Goal: Information Seeking & Learning: Check status

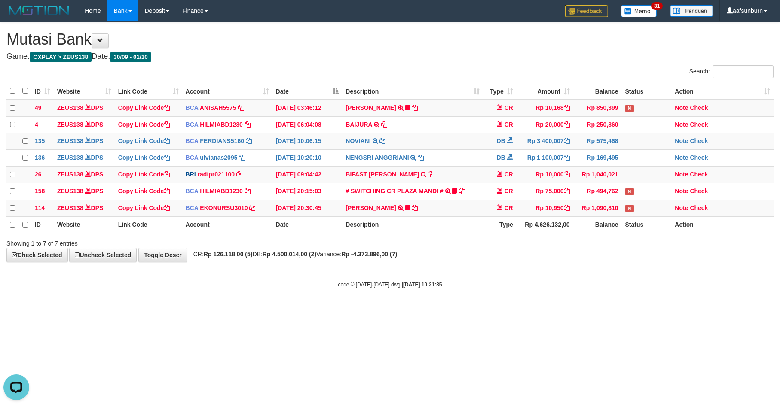
click at [588, 310] on html "Toggle navigation Home Bank Account List Load By Website Group [OXPLAY] ZEUS138…" at bounding box center [390, 155] width 780 height 310
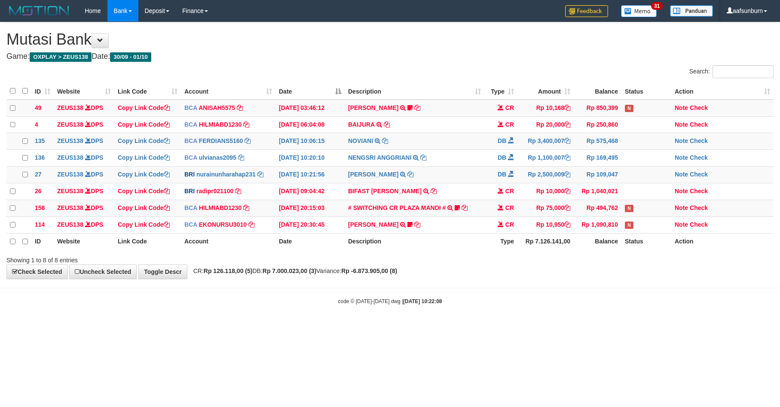
click at [588, 318] on body "Toggle navigation Home Bank Account List Load By Website Group [OXPLAY] ZEUS138…" at bounding box center [390, 163] width 780 height 327
click at [523, 253] on div at bounding box center [552, 253] width 455 height 0
click at [550, 217] on td "Rp 75,000" at bounding box center [546, 208] width 56 height 17
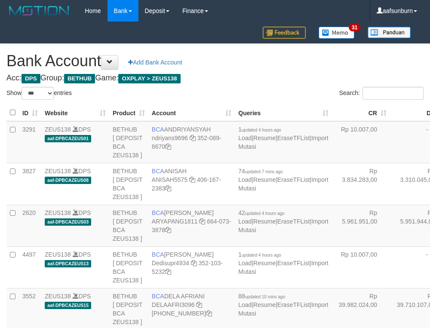
select select "***"
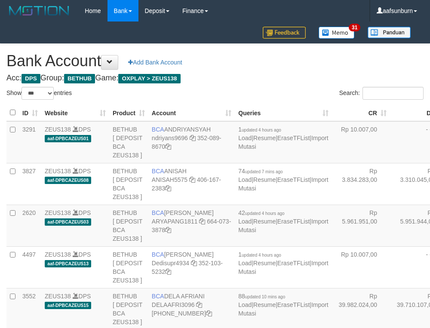
select select "***"
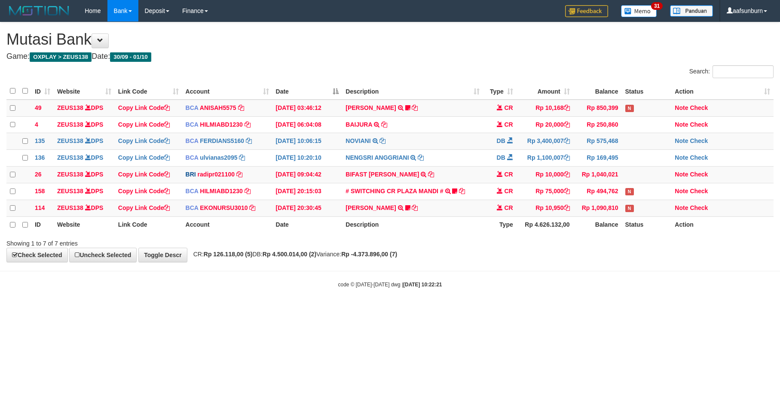
drag, startPoint x: 583, startPoint y: 266, endPoint x: 779, endPoint y: 309, distance: 201.1
click at [583, 262] on div "**********" at bounding box center [390, 142] width 780 height 240
click at [471, 244] on div "Showing 1 to 7 of 7 entries" at bounding box center [390, 242] width 780 height 12
click at [455, 233] on th "Description" at bounding box center [412, 225] width 141 height 16
click at [545, 236] on div "ID Website Link Code Account Date Description Type Amount Balance Status Action…" at bounding box center [390, 158] width 780 height 156
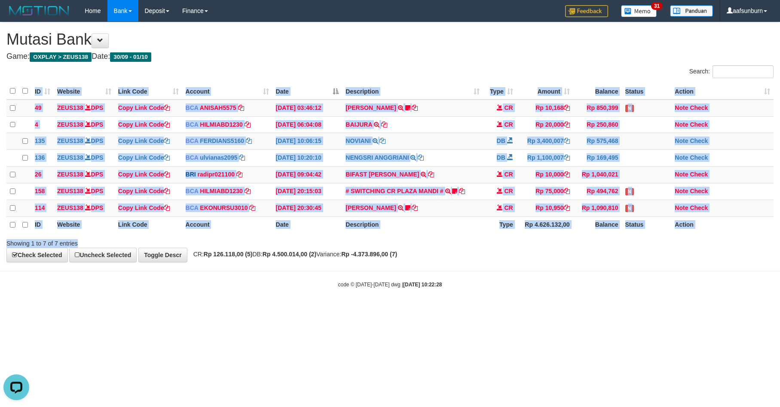
click at [580, 243] on div "Search: ID Website Link Code Account Date Description Type Amount Balance Statu…" at bounding box center [389, 156] width 767 height 183
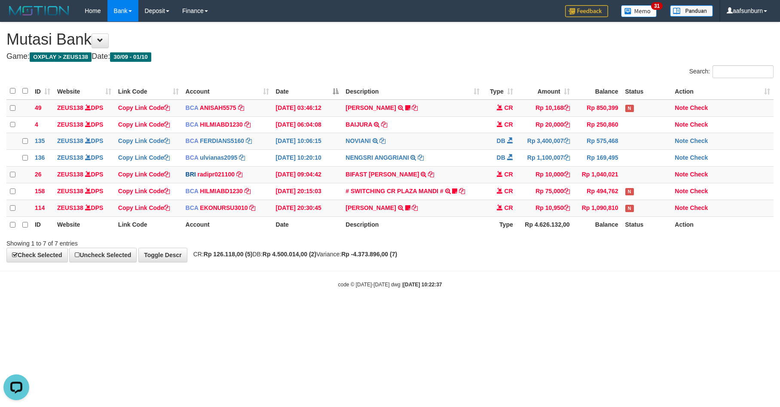
drag, startPoint x: 517, startPoint y: 300, endPoint x: 527, endPoint y: 296, distance: 10.2
click at [527, 296] on body "Toggle navigation Home Bank Account List Load By Website Group [OXPLAY] ZEUS138…" at bounding box center [390, 155] width 780 height 310
click at [530, 289] on div "code © 2012-2018 dwg | 2025/10/01 10:22:37" at bounding box center [390, 284] width 780 height 9
click at [574, 271] on body "Toggle navigation Home Bank Account List Load By Website Group [OXPLAY] ZEUS138…" at bounding box center [390, 155] width 780 height 310
click at [579, 273] on body "Toggle navigation Home Bank Account List Load By Website Group [OXPLAY] ZEUS138…" at bounding box center [390, 155] width 780 height 310
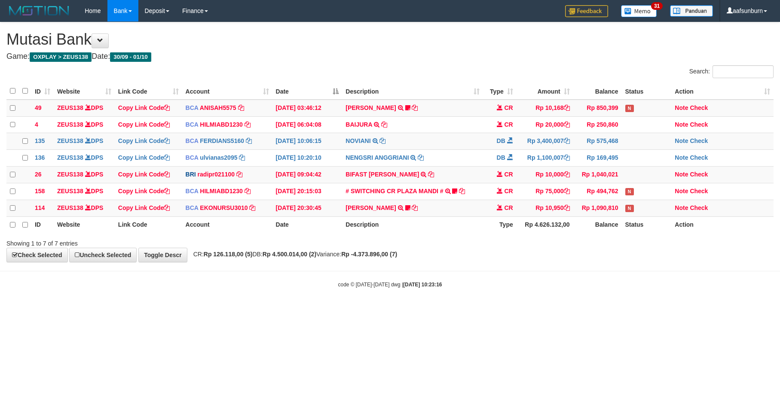
click at [579, 273] on body "Toggle navigation Home Bank Account List Load By Website Group [OXPLAY] ZEUS138…" at bounding box center [390, 155] width 780 height 310
click at [681, 310] on body "Toggle navigation Home Bank Account List Load By Website Group [OXPLAY] ZEUS138…" at bounding box center [390, 155] width 780 height 310
click at [527, 310] on html "Toggle navigation Home Bank Account List Load By Website Group [OXPLAY] ZEUS138…" at bounding box center [390, 155] width 780 height 310
drag, startPoint x: 525, startPoint y: 333, endPoint x: 592, endPoint y: 329, distance: 66.7
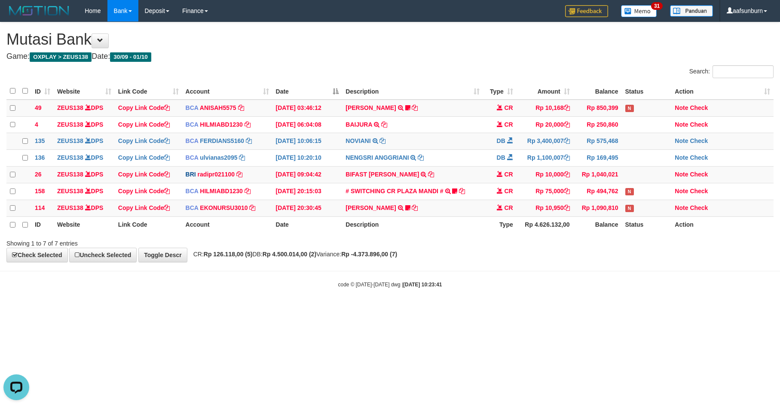
click at [524, 310] on html "Toggle navigation Home Bank Account List Load By Website Group [OXPLAY] ZEUS138…" at bounding box center [390, 155] width 780 height 310
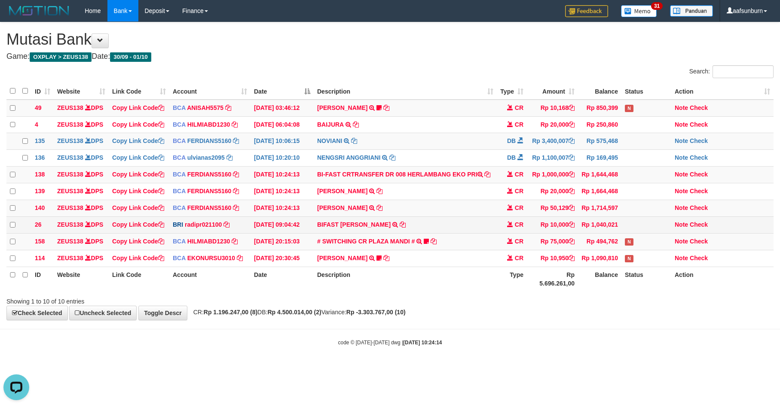
drag, startPoint x: 481, startPoint y: 222, endPoint x: 530, endPoint y: 229, distance: 49.4
click at [483, 217] on td "AGUNG RIDOIN TRSF E-BANKING CR 0110/FTSCY/WS95051 50129.002025100172801066 TRFD…" at bounding box center [405, 208] width 183 height 17
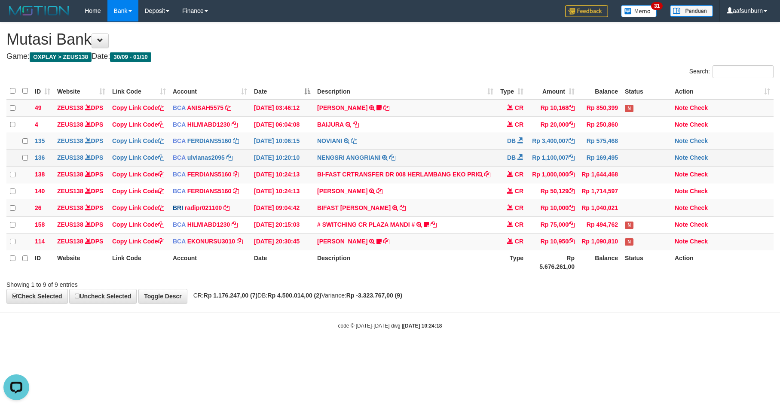
click at [413, 167] on td "NENGSRI ANGGRIANI TRSF E-BANKING DB 0110/FTSCY/WS95031 1100007.00NENGSRI ANGGRI…" at bounding box center [405, 158] width 183 height 17
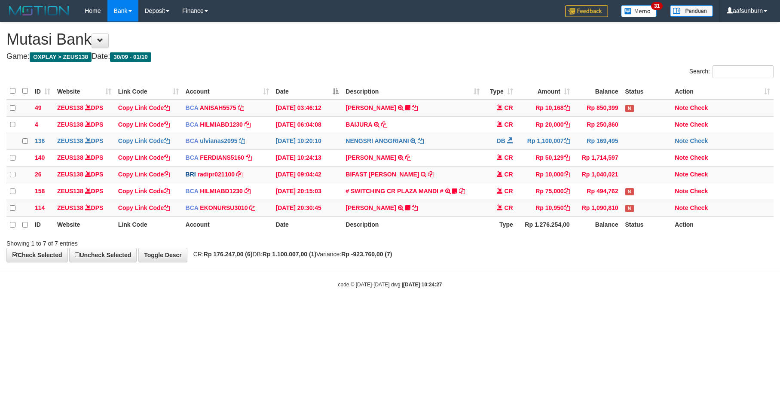
click at [458, 248] on div "Showing 1 to 7 of 7 entries" at bounding box center [390, 242] width 780 height 12
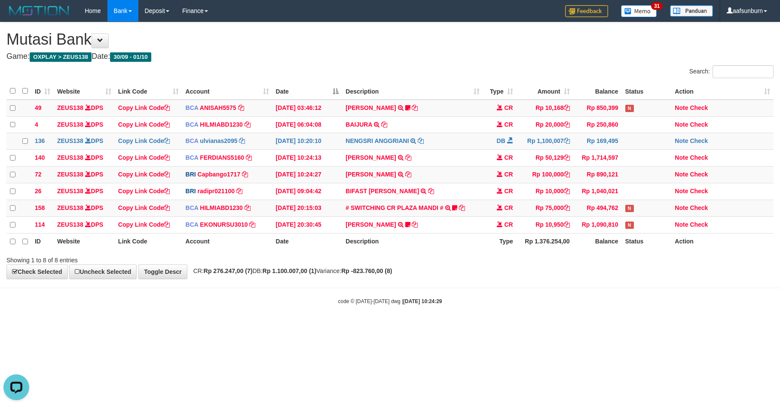
click at [512, 295] on body "Toggle navigation Home Bank Account List Load By Website Group [OXPLAY] ZEUS138…" at bounding box center [390, 163] width 780 height 327
click at [636, 327] on html "Toggle navigation Home Bank Account List Load By Website Group [OXPLAY] ZEUS138…" at bounding box center [390, 163] width 780 height 327
click at [634, 327] on html "Toggle navigation Home Bank Account List Load By Website Group [OXPLAY] ZEUS138…" at bounding box center [390, 163] width 780 height 327
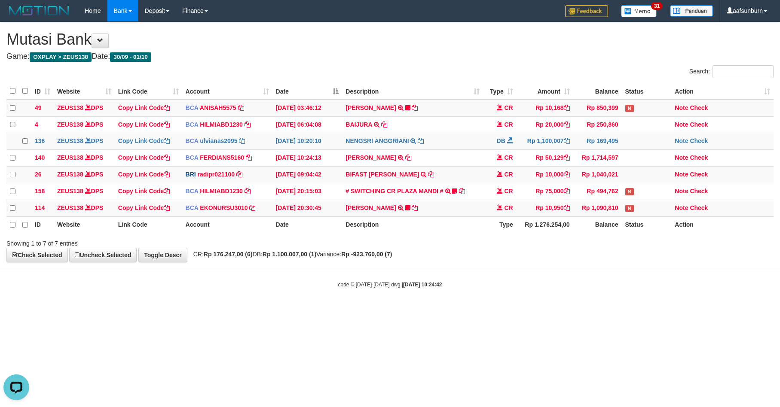
click at [508, 287] on body "Toggle navigation Home Bank Account List Load By Website Group [OXPLAY] ZEUS138…" at bounding box center [390, 155] width 780 height 310
click at [449, 248] on div "Showing 1 to 7 of 7 entries" at bounding box center [390, 242] width 780 height 12
drag, startPoint x: 458, startPoint y: 246, endPoint x: 579, endPoint y: 253, distance: 121.8
click at [462, 245] on div "Showing 1 to 7 of 7 entries" at bounding box center [390, 242] width 780 height 12
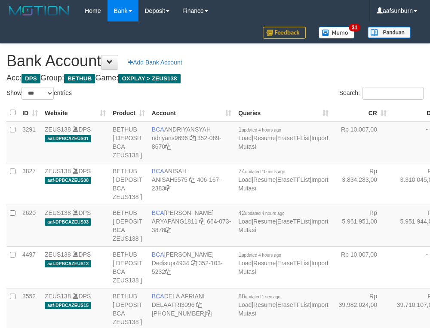
select select "***"
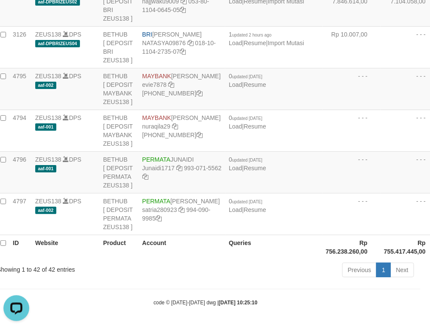
drag, startPoint x: 338, startPoint y: 118, endPoint x: 275, endPoint y: 131, distance: 64.5
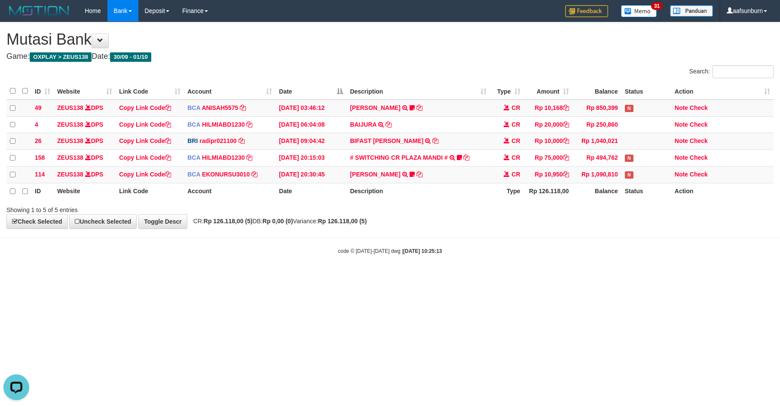
click at [582, 277] on html "Toggle navigation Home Bank Account List Load By Website Group [OXPLAY] ZEUS138…" at bounding box center [390, 138] width 780 height 277
click at [626, 267] on body "Toggle navigation Home Bank Account List Load By Website Group [OXPLAY] ZEUS138…" at bounding box center [390, 138] width 780 height 277
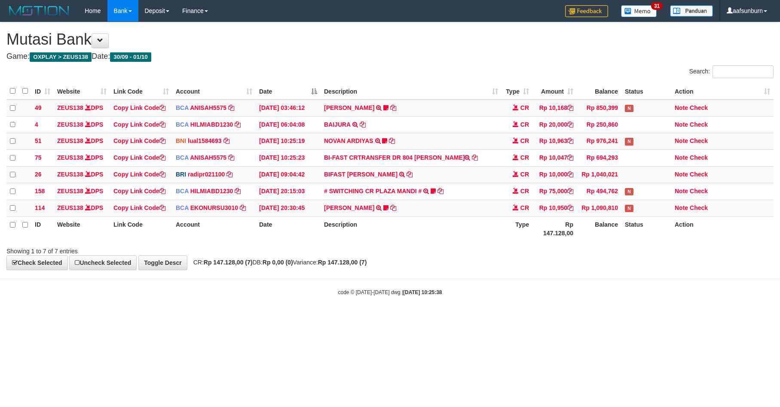
click at [626, 268] on div "**********" at bounding box center [390, 146] width 780 height 248
click at [680, 284] on body "Toggle navigation Home Bank Account List Load By Website Group [OXPLAY] ZEUS138…" at bounding box center [390, 159] width 780 height 318
drag, startPoint x: 489, startPoint y: 251, endPoint x: 493, endPoint y: 259, distance: 8.7
click at [489, 251] on div "Showing 1 to 7 of 7 entries" at bounding box center [390, 250] width 780 height 12
click at [496, 270] on div "**********" at bounding box center [390, 146] width 780 height 248
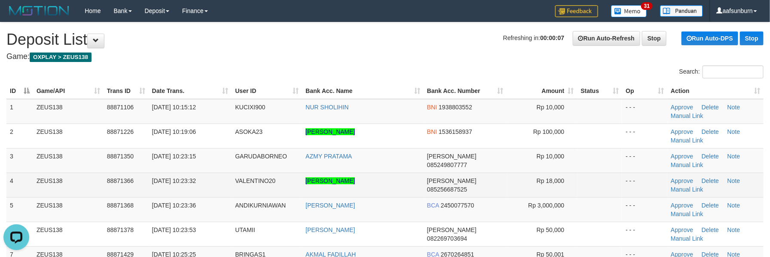
click at [504, 188] on td "DANA 085256687525" at bounding box center [465, 184] width 83 height 25
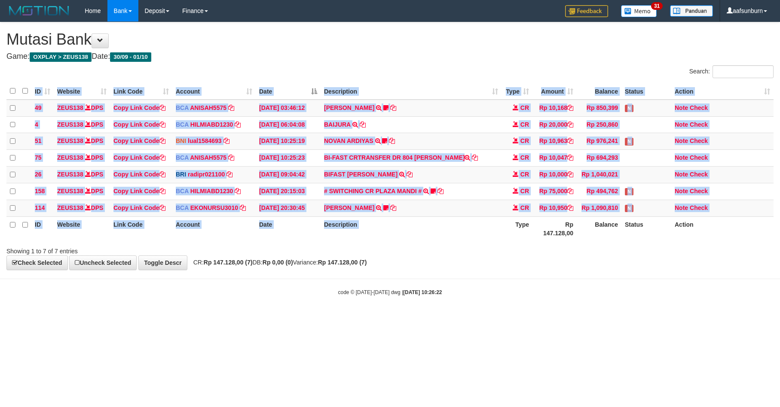
drag, startPoint x: 514, startPoint y: 247, endPoint x: 514, endPoint y: 242, distance: 5.2
click at [514, 242] on div "ID Website Link Code Account Date Description Type Amount Balance Status Action…" at bounding box center [390, 161] width 780 height 163
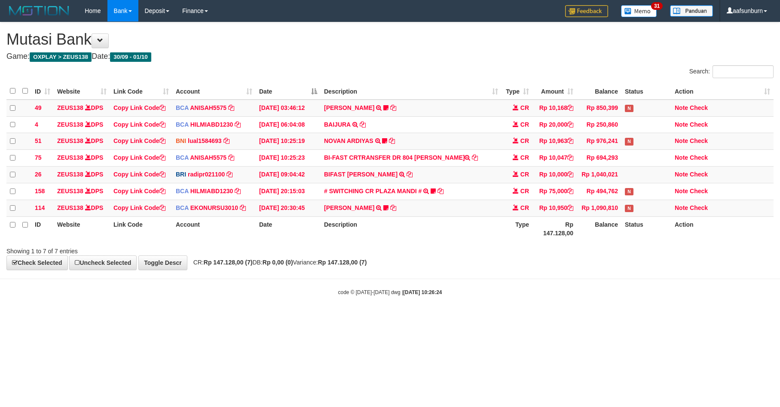
drag, startPoint x: 540, startPoint y: 314, endPoint x: 576, endPoint y: 303, distance: 36.7
click at [539, 311] on body "Toggle navigation Home Bank Account List Load By Website Group [OXPLAY] ZEUS138…" at bounding box center [390, 159] width 780 height 318
click at [601, 283] on body "Toggle navigation Home Bank Account List Load By Website Group [OXPLAY] ZEUS138…" at bounding box center [390, 159] width 780 height 318
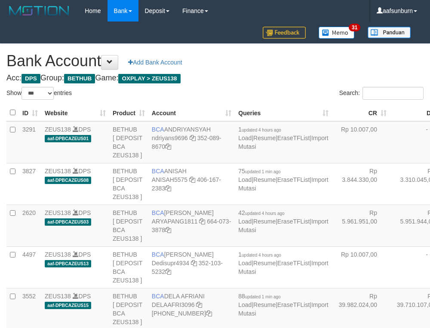
select select "***"
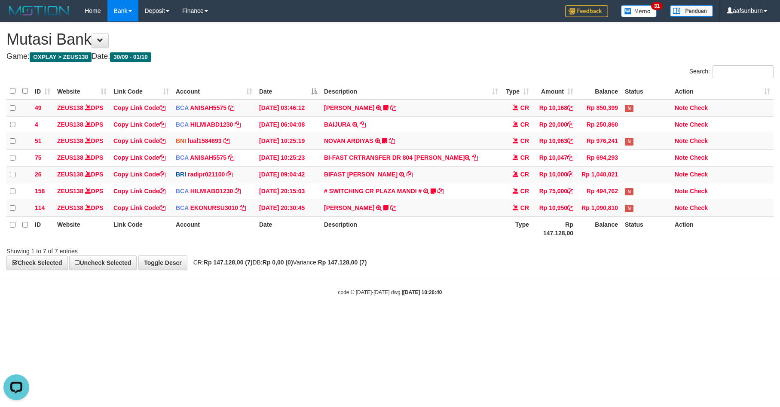
click at [549, 318] on html "Toggle navigation Home Bank Account List Load By Website Group [OXPLAY] ZEUS138…" at bounding box center [390, 159] width 780 height 318
click at [662, 318] on html "Toggle navigation Home Bank Account List Load By Website Group [OXPLAY] ZEUS138…" at bounding box center [390, 159] width 780 height 318
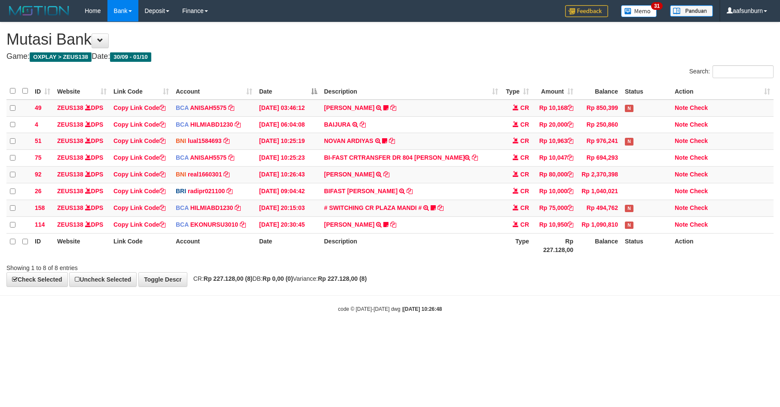
click at [562, 313] on div "code © 2012-2018 dwg | 2025/10/01 10:26:48" at bounding box center [390, 309] width 780 height 9
drag, startPoint x: 342, startPoint y: 219, endPoint x: 344, endPoint y: 214, distance: 5.6
click at [342, 217] on td "# SWITCHING CR PLAZA MANDI # SWITCHING CR TRF TUPARDI 008 PLAZA MANDI 185000420…" at bounding box center [411, 208] width 181 height 17
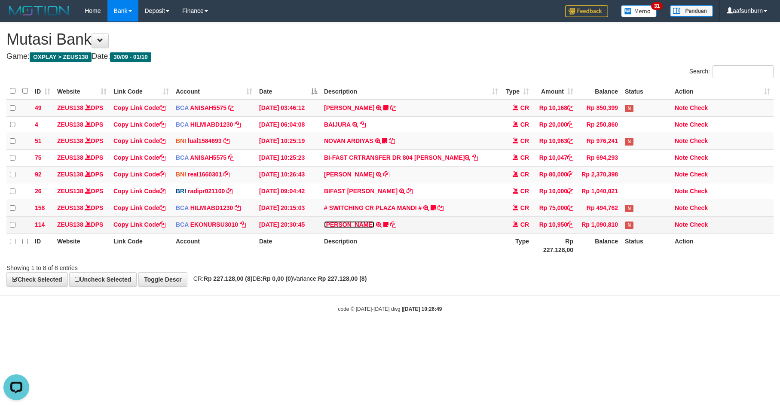
click at [358, 228] on link "[PERSON_NAME]" at bounding box center [349, 224] width 50 height 7
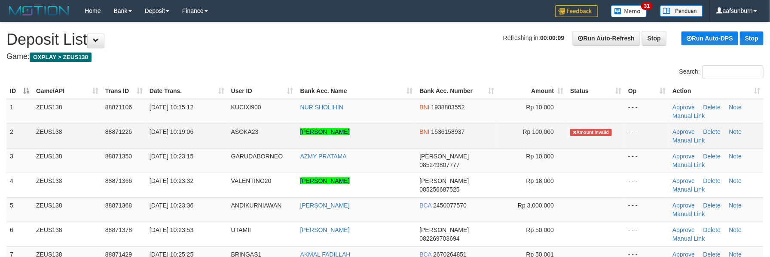
click at [382, 138] on td "[PERSON_NAME]" at bounding box center [356, 135] width 119 height 25
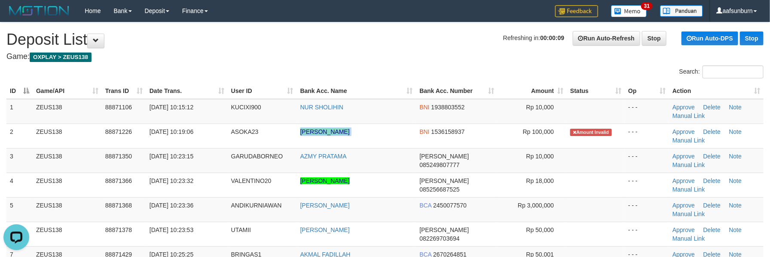
copy tr "[PERSON_NAME]"
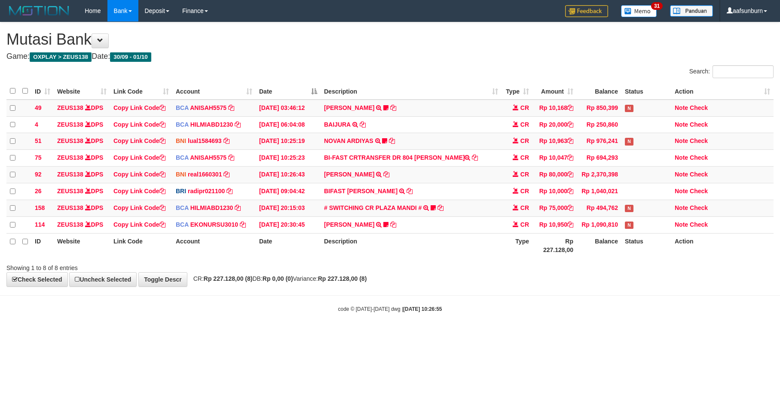
click at [463, 258] on th "Description" at bounding box center [411, 245] width 181 height 25
drag, startPoint x: 684, startPoint y: 177, endPoint x: 679, endPoint y: 178, distance: 5.4
click at [684, 177] on link "Note" at bounding box center [681, 174] width 13 height 7
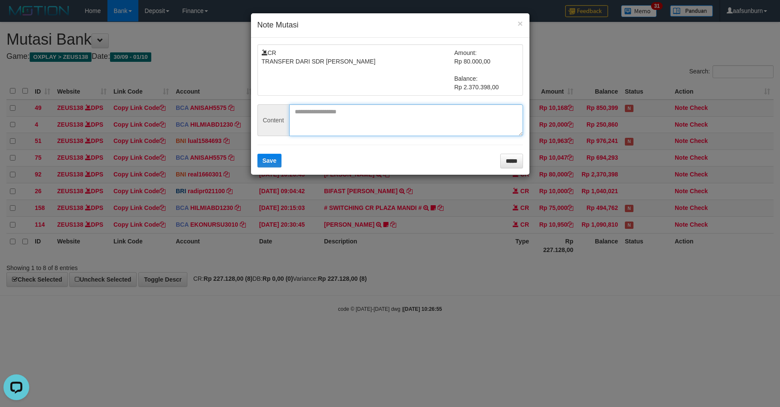
drag, startPoint x: 305, startPoint y: 114, endPoint x: 300, endPoint y: 120, distance: 7.4
click at [305, 114] on textarea at bounding box center [406, 120] width 234 height 32
paste textarea "*******"
type textarea "*******"
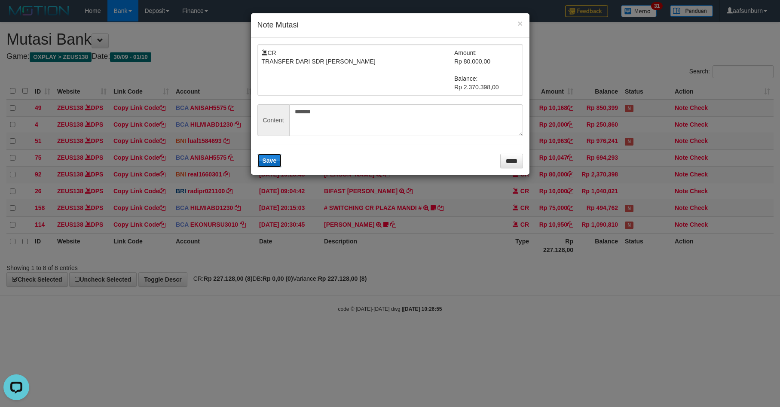
click at [274, 156] on button "Save" at bounding box center [269, 161] width 25 height 14
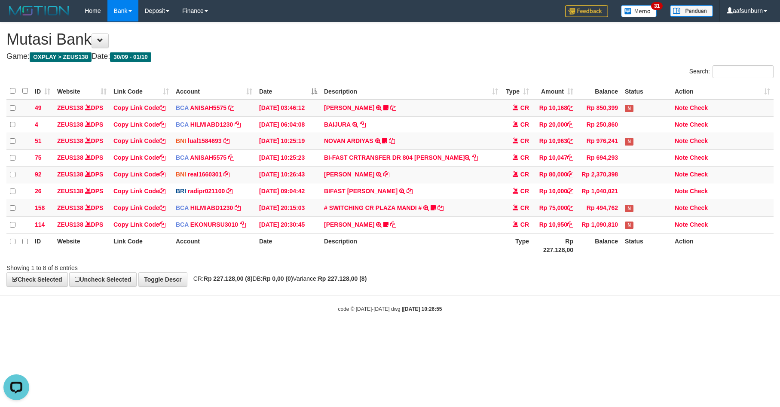
drag, startPoint x: 513, startPoint y: 294, endPoint x: 514, endPoint y: 289, distance: 5.2
click at [513, 287] on div "**********" at bounding box center [390, 154] width 780 height 264
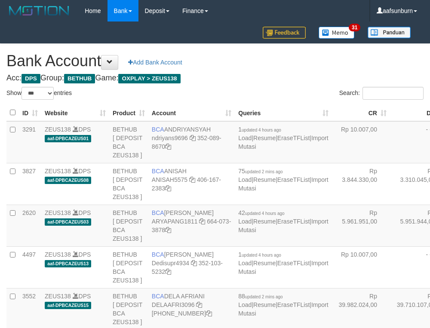
select select "***"
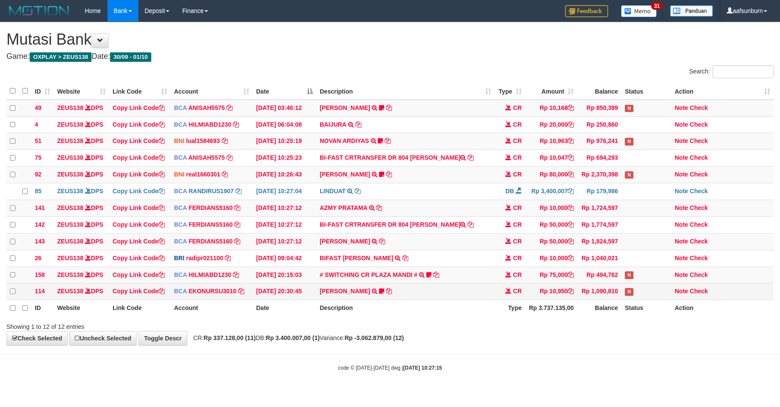
drag, startPoint x: 501, startPoint y: 302, endPoint x: 529, endPoint y: 302, distance: 28.4
click at [501, 300] on td "CR" at bounding box center [510, 292] width 31 height 17
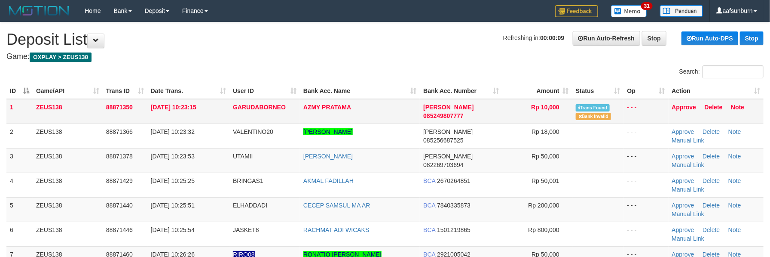
click at [369, 114] on td "AZMY PRATAMA" at bounding box center [360, 111] width 120 height 25
copy tr "AZMY PRATAMA"
drag, startPoint x: 369, startPoint y: 114, endPoint x: 373, endPoint y: 104, distance: 11.0
click at [369, 113] on td "AZMY PRATAMA" at bounding box center [360, 111] width 120 height 25
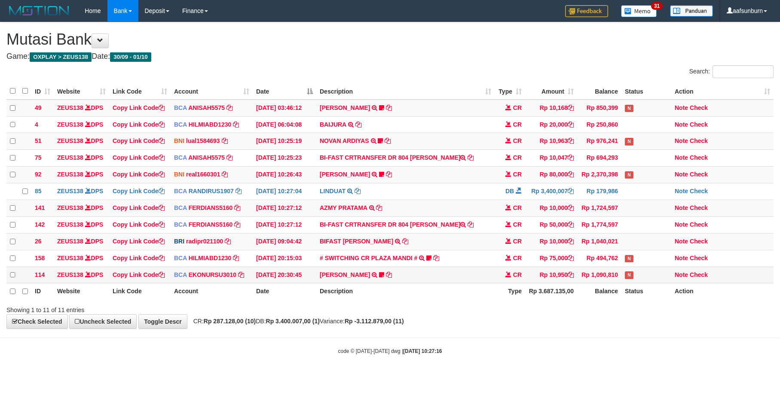
click at [478, 282] on td "[PERSON_NAME] TRSF E-BANKING CR 3009/FTSCY/WS95051 10950.002025093089200473 TRF…" at bounding box center [405, 275] width 178 height 17
click at [475, 267] on td "# SWITCHING CR PLAZA MANDI # SWITCHING CR TRF TUPARDI 008 PLAZA MANDI 185000420…" at bounding box center [405, 258] width 178 height 17
click at [389, 214] on td "AZMY PRATAMA TRSF E-BANKING CR 0110/FTSCY/WS95031 10000.00AZMY PRATAMA" at bounding box center [405, 208] width 178 height 17
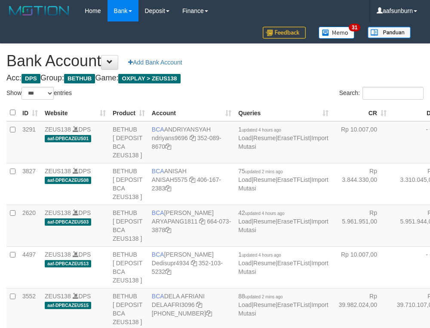
select select "***"
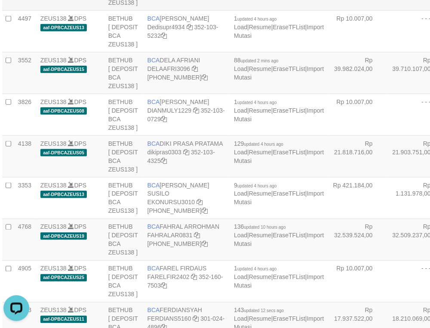
drag, startPoint x: 303, startPoint y: 83, endPoint x: 253, endPoint y: 97, distance: 52.8
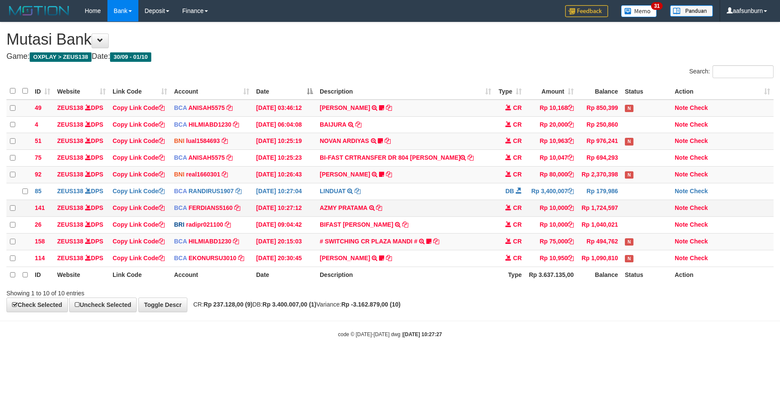
click at [426, 217] on td "AZMY PRATAMA TRSF E-BANKING CR 0110/FTSCY/WS95031 10000.00AZMY PRATAMA" at bounding box center [405, 208] width 178 height 17
drag, startPoint x: 462, startPoint y: 209, endPoint x: 470, endPoint y: 209, distance: 7.7
click at [467, 209] on td "AZMY PRATAMA TRSF E-BANKING CR 0110/FTSCY/WS95031 10000.00AZMY PRATAMA" at bounding box center [405, 208] width 178 height 17
click at [431, 208] on td "AZMY PRATAMA TRSF E-BANKING CR 0110/FTSCY/WS95031 10000.00AZMY PRATAMA" at bounding box center [405, 208] width 178 height 17
click at [431, 205] on td "AZMY PRATAMA TRSF E-BANKING CR 0110/FTSCY/WS95031 10000.00AZMY PRATAMA" at bounding box center [405, 208] width 178 height 17
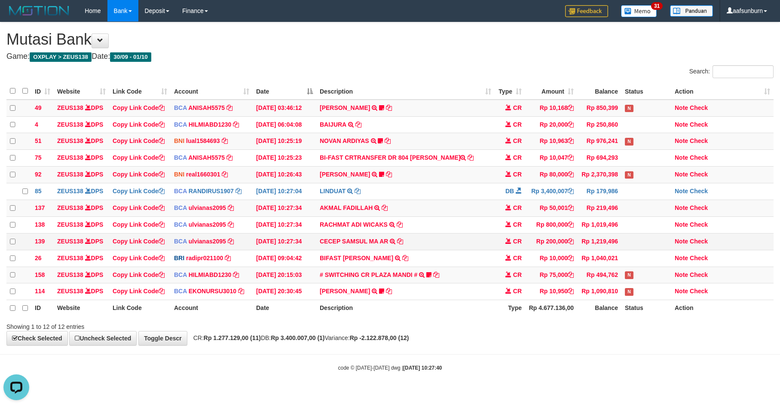
click at [526, 250] on td "Rp 200,000" at bounding box center [551, 241] width 52 height 17
click at [519, 262] on span "CR" at bounding box center [517, 258] width 9 height 7
click at [515, 200] on td "DB" at bounding box center [510, 192] width 31 height 17
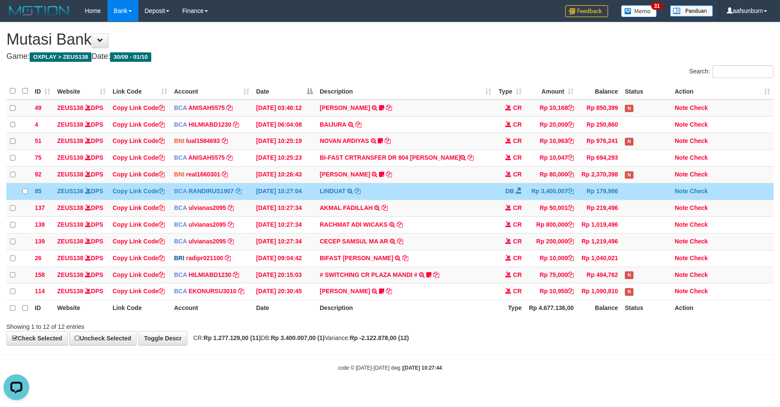
click at [452, 190] on td "LINDUAT TRSF E-BANKING DB 0110/FTSCY/WS95031 3400007.00LINDUAT" at bounding box center [405, 192] width 178 height 17
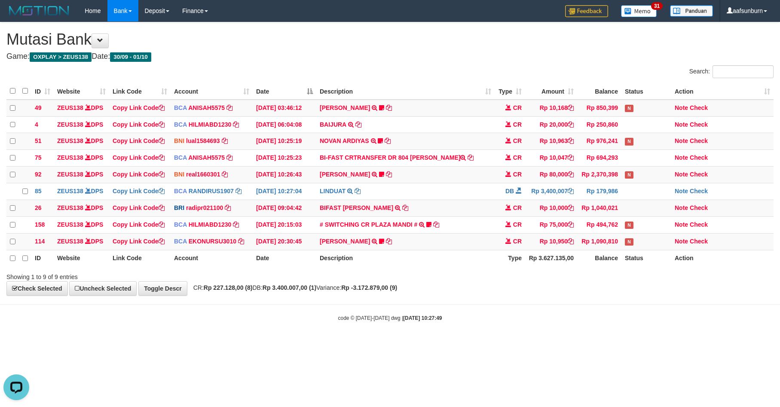
click at [651, 344] on html "Toggle navigation Home Bank Account List Load By Website Group [OXPLAY] ZEUS138…" at bounding box center [390, 172] width 780 height 344
click at [650, 344] on html "Toggle navigation Home Bank Account List Load By Website Group [OXPLAY] ZEUS138…" at bounding box center [390, 172] width 780 height 344
click at [634, 333] on body "Toggle navigation Home Bank Account List Load By Website Group [OXPLAY] ZEUS138…" at bounding box center [390, 172] width 780 height 344
click at [573, 282] on div "Showing 1 to 9 of 9 entries" at bounding box center [390, 276] width 780 height 12
click at [571, 282] on div "Showing 1 to 9 of 9 entries" at bounding box center [390, 276] width 780 height 12
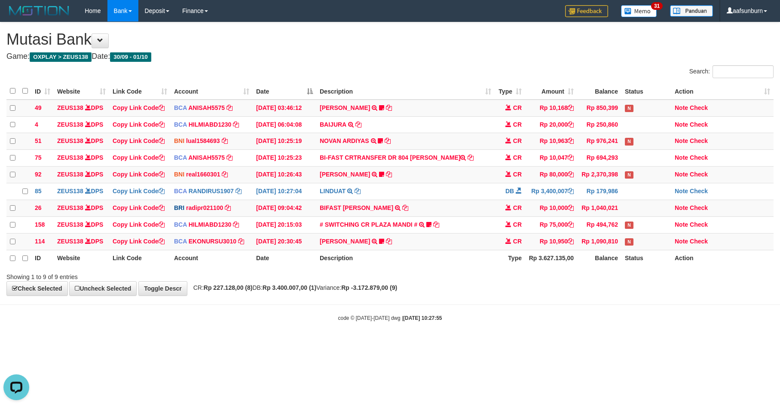
click at [571, 282] on div "Showing 1 to 9 of 9 entries" at bounding box center [390, 276] width 780 height 12
click at [522, 266] on th "Type" at bounding box center [510, 258] width 31 height 16
click at [609, 296] on div "**********" at bounding box center [390, 158] width 780 height 273
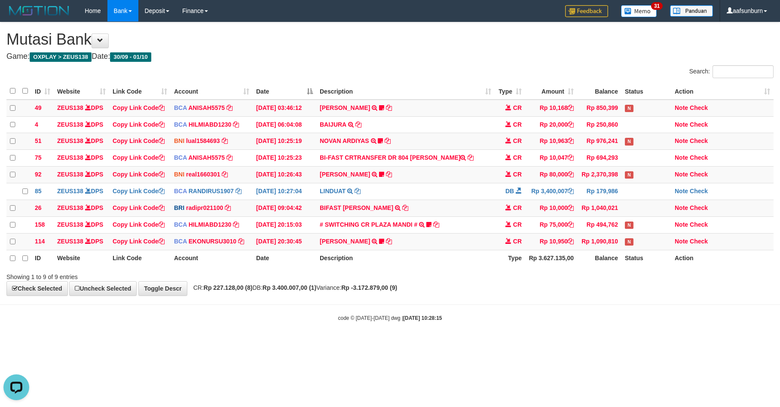
click at [600, 338] on body "Toggle navigation Home Bank Account List Load By Website Group [OXPLAY] ZEUS138…" at bounding box center [390, 172] width 780 height 344
click at [616, 296] on div "**********" at bounding box center [390, 158] width 780 height 273
drag, startPoint x: 618, startPoint y: 306, endPoint x: 645, endPoint y: 322, distance: 31.3
click at [622, 310] on body "Toggle navigation Home Bank Account List Load By Website Group [OXPLAY] ZEUS138…" at bounding box center [390, 172] width 780 height 344
drag, startPoint x: 636, startPoint y: 285, endPoint x: 646, endPoint y: 285, distance: 9.9
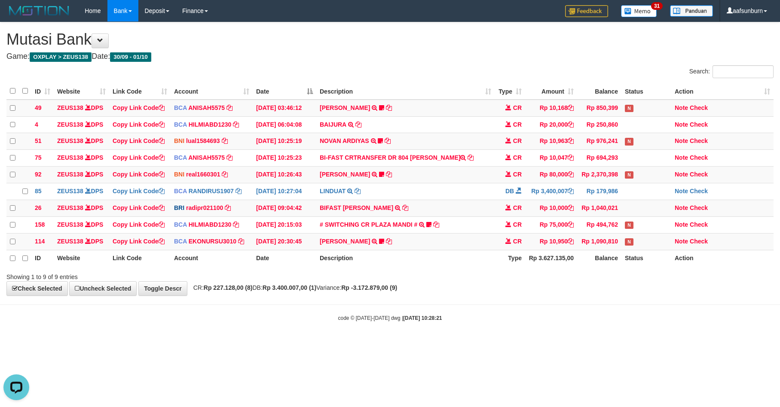
click at [637, 282] on div "Showing 1 to 9 of 9 entries" at bounding box center [390, 276] width 780 height 12
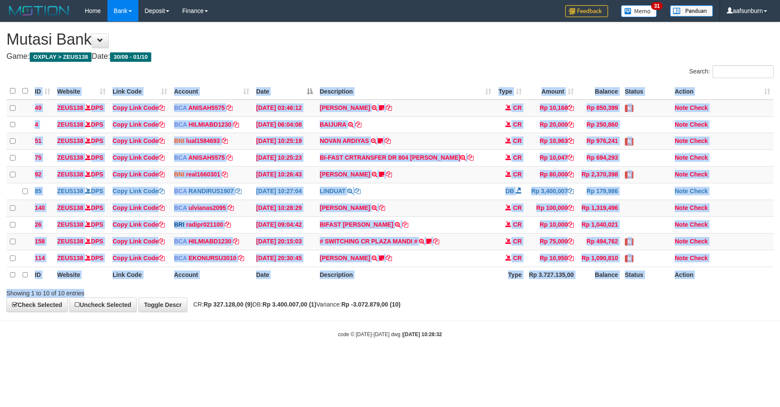
drag, startPoint x: 571, startPoint y: 294, endPoint x: 686, endPoint y: 289, distance: 115.3
click at [581, 293] on div "Search: ID Website Link Code Account Date Description Type Amount Balance Statu…" at bounding box center [389, 181] width 767 height 233
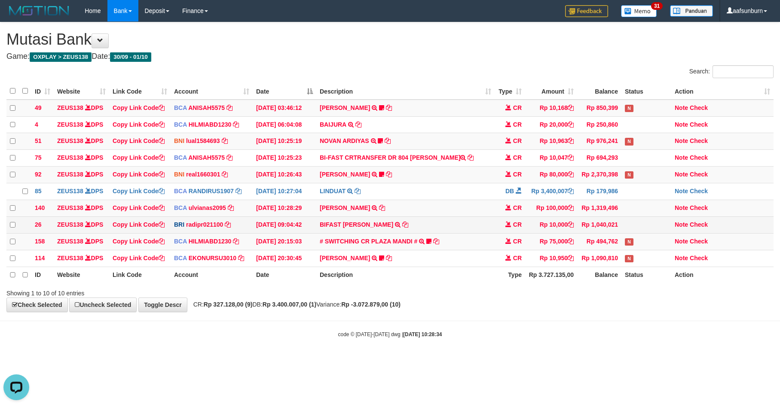
click at [462, 232] on td "BIFAST ERIKA S PAUN TRANSFER NBMB BIFAST ERIKA S PAUN TO REYNALDI ADI PRATAMA" at bounding box center [405, 225] width 178 height 17
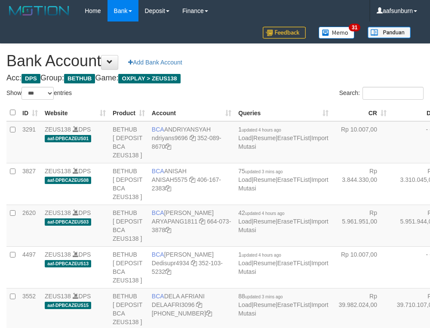
select select "***"
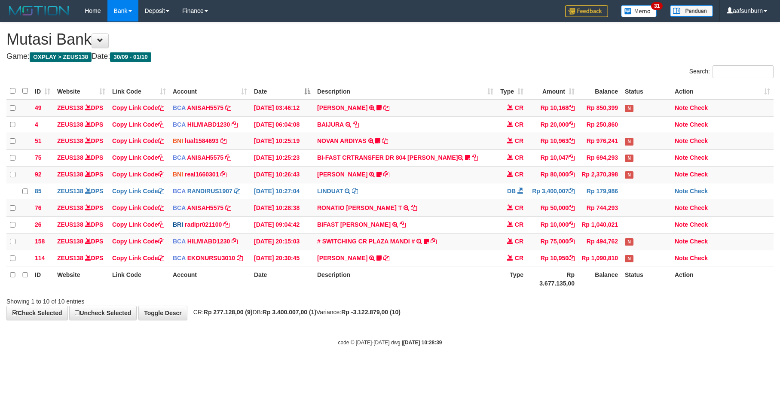
click at [445, 260] on td "AHMAD AGUSTI TRSF E-BANKING CR 3009/FTSCY/WS95051 10950.002025093089200473 TRFD…" at bounding box center [405, 258] width 183 height 17
click at [469, 320] on div "**********" at bounding box center [390, 171] width 780 height 298
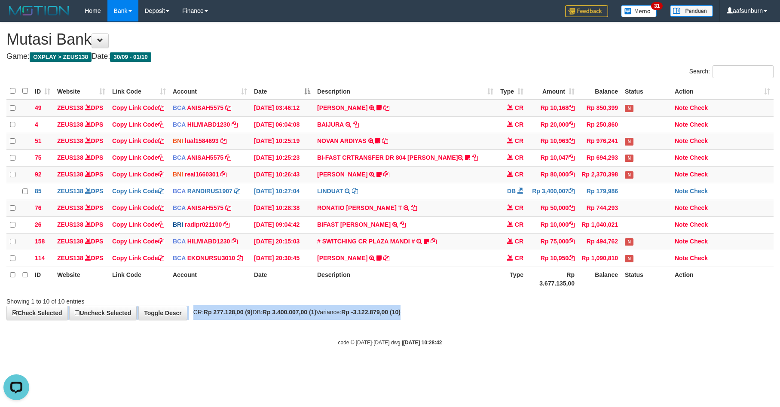
drag, startPoint x: 577, startPoint y: 313, endPoint x: 584, endPoint y: 311, distance: 7.6
click at [578, 311] on div "**********" at bounding box center [390, 171] width 780 height 298
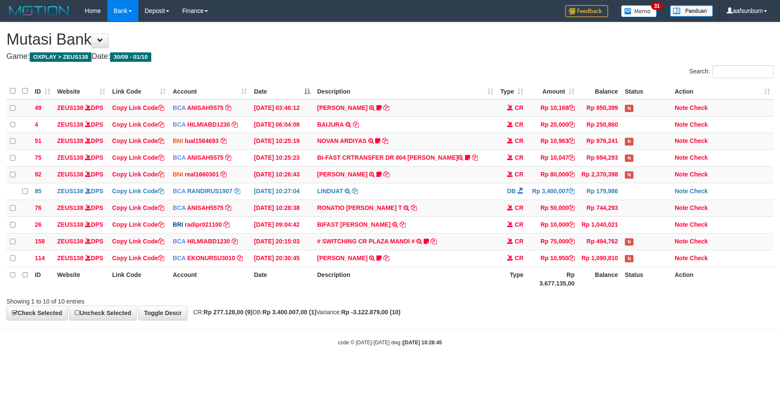
drag, startPoint x: 506, startPoint y: 287, endPoint x: 498, endPoint y: 280, distance: 10.4
click at [505, 285] on th "Type" at bounding box center [512, 279] width 30 height 25
click at [634, 294] on div at bounding box center [552, 294] width 455 height 0
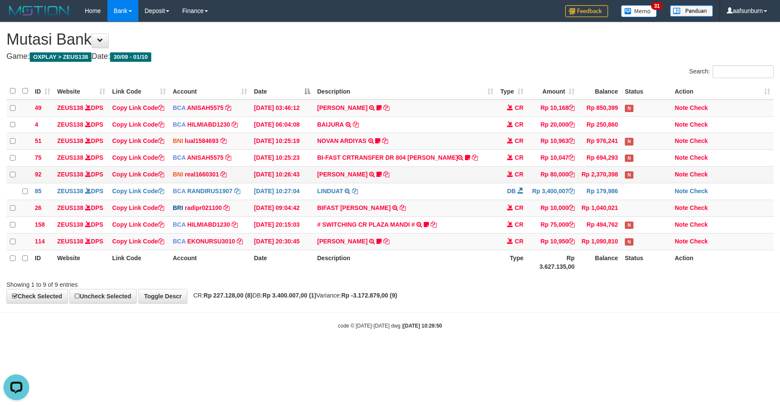
click at [568, 173] on td "Rp 80,000" at bounding box center [552, 175] width 51 height 17
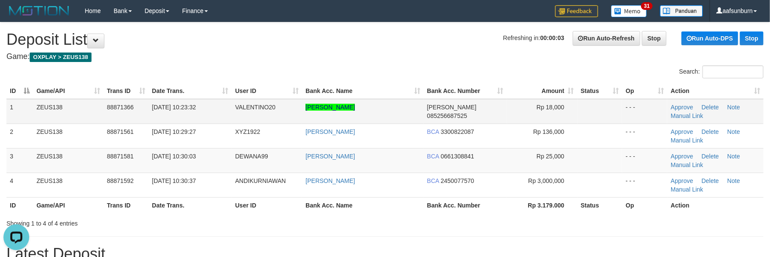
click at [486, 118] on td "DANA 085256687525" at bounding box center [465, 111] width 83 height 25
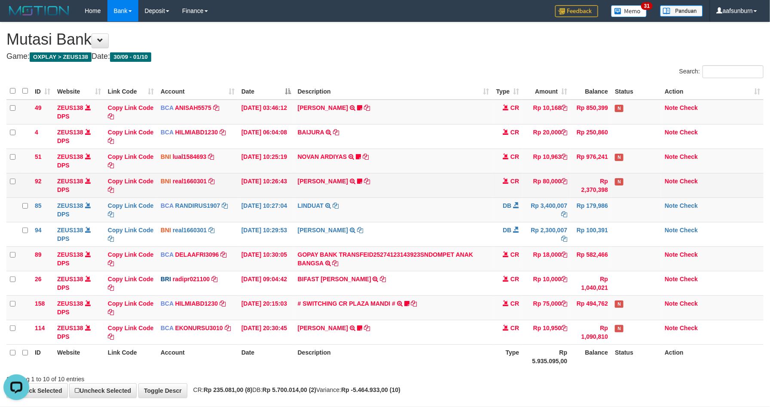
click at [482, 187] on td "AGUSTINUS KRISTIANTO M TRANSFER DARI SDR AGUSTINUS KRISTIANTO M Asoka23" at bounding box center [393, 185] width 199 height 25
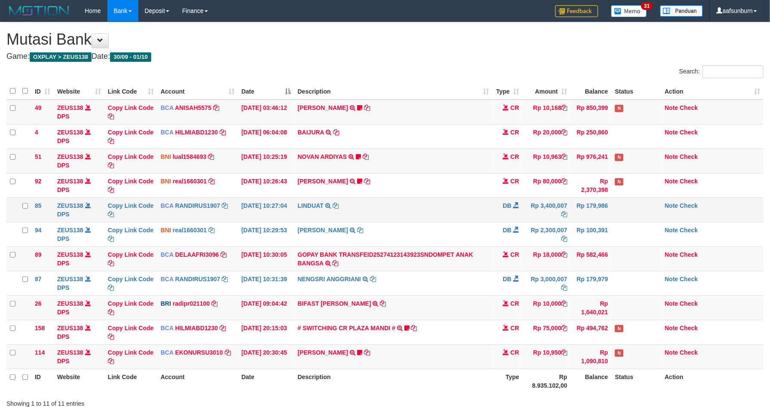
drag, startPoint x: 482, startPoint y: 230, endPoint x: 529, endPoint y: 220, distance: 47.5
click at [486, 224] on td "[PERSON_NAME] TRANSFER KE [PERSON_NAME]" at bounding box center [393, 234] width 199 height 25
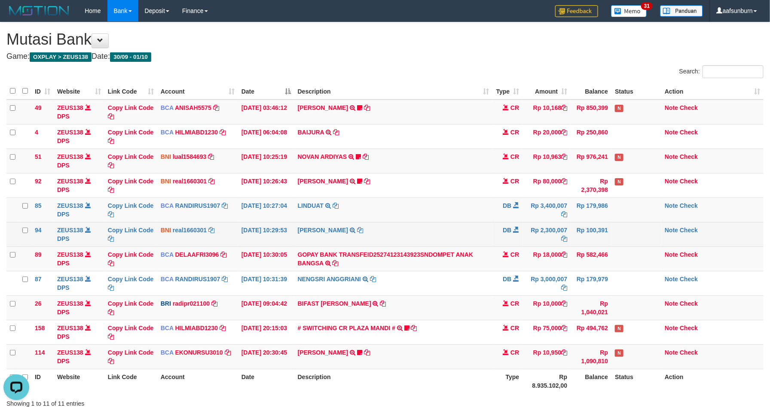
click at [448, 244] on td "ROBI PERMADI TRANSFER KE ROBI PERMADI" at bounding box center [393, 234] width 199 height 25
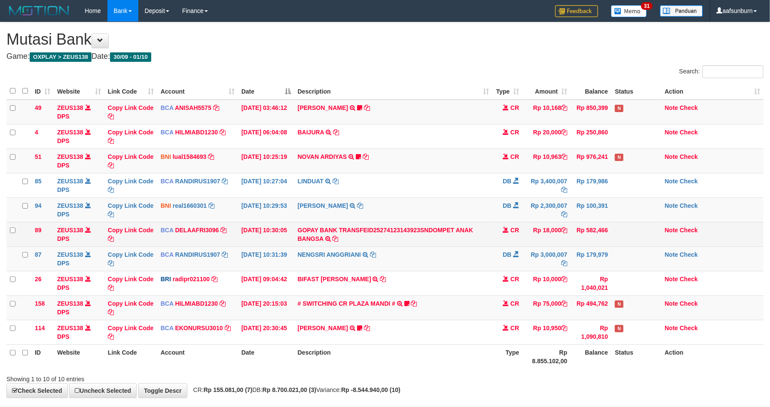
click at [445, 239] on td "GOPAY BANK TRANSFEID25274123143923SNDOMPET ANAK BANGSA TRSF E-BANKING CR 0110/F…" at bounding box center [393, 234] width 199 height 25
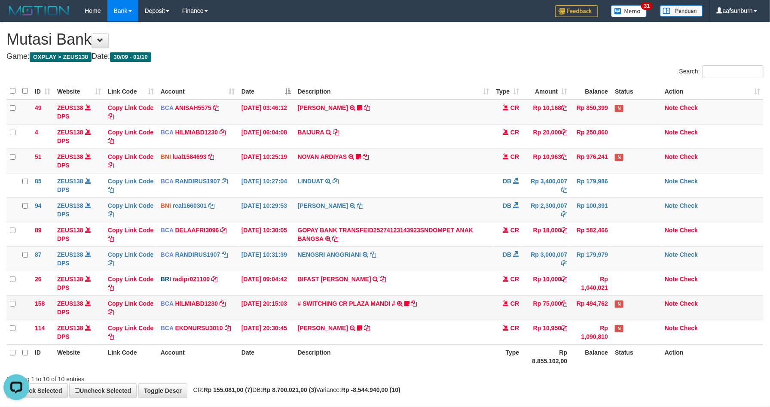
drag, startPoint x: 517, startPoint y: 307, endPoint x: 512, endPoint y: 305, distance: 5.2
click at [515, 306] on span "CR" at bounding box center [515, 303] width 9 height 7
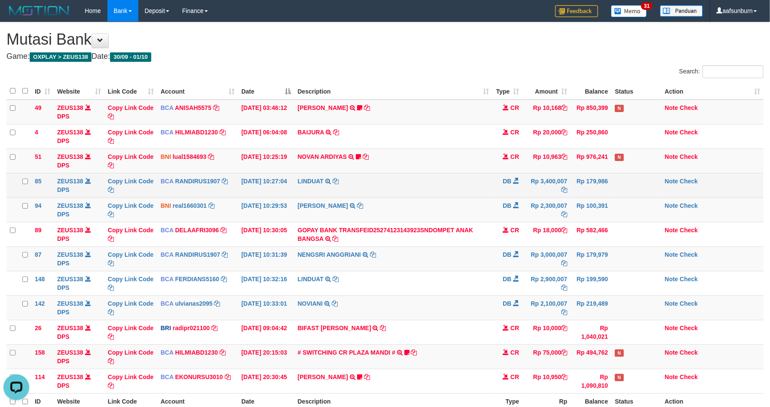
click at [498, 192] on td "DB" at bounding box center [508, 185] width 30 height 25
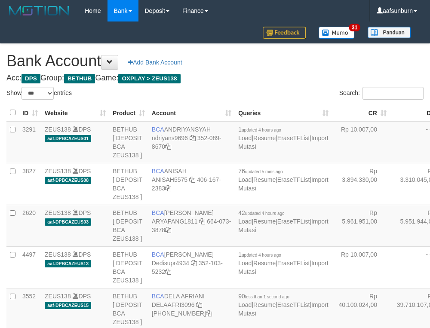
select select "***"
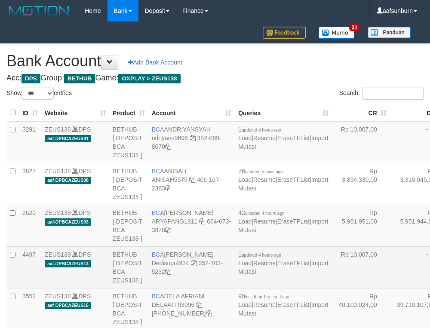
scroll to position [218, 4]
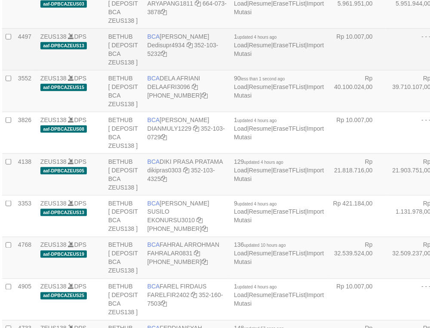
drag, startPoint x: 358, startPoint y: 137, endPoint x: 316, endPoint y: 151, distance: 44.2
click at [386, 70] on td "- - -" at bounding box center [415, 49] width 58 height 42
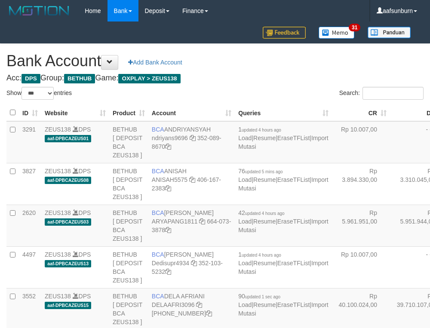
select select "***"
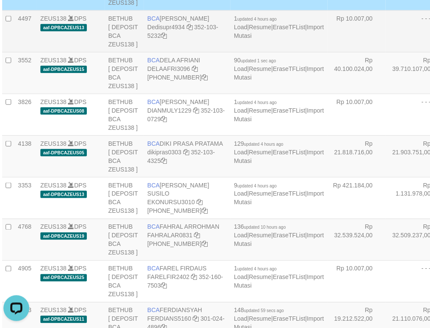
drag, startPoint x: 296, startPoint y: 85, endPoint x: 146, endPoint y: 129, distance: 155.9
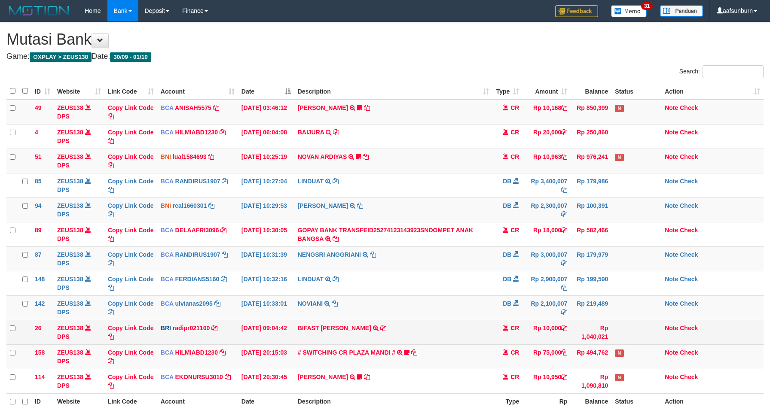
scroll to position [91, 0]
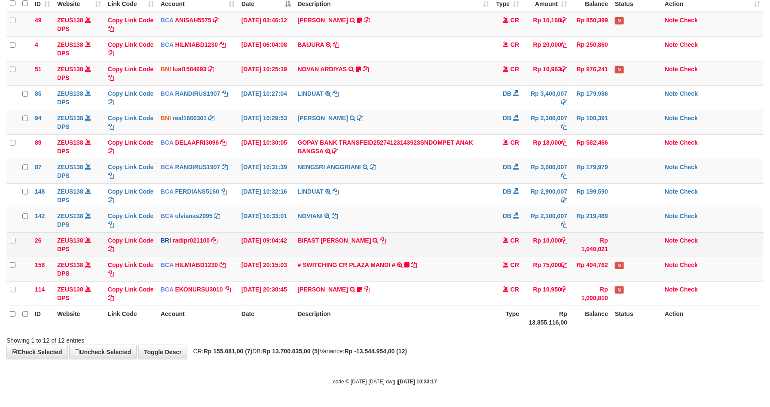
click at [455, 235] on td "BIFAST ERIKA S PAUN TRANSFER NBMB BIFAST ERIKA S PAUN TO REYNALDI ADI PRATAMA" at bounding box center [393, 245] width 199 height 25
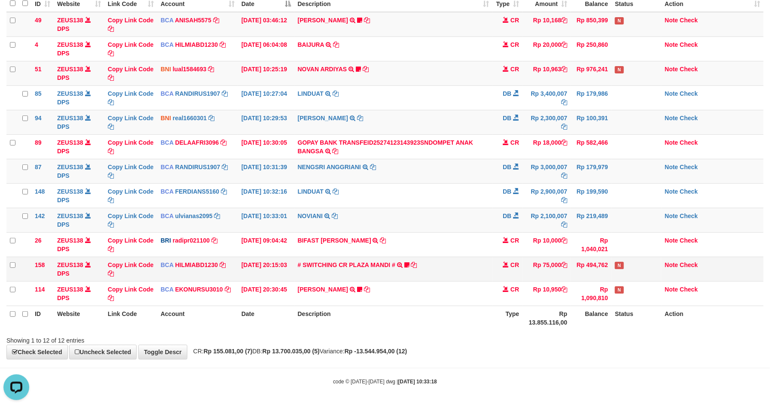
click at [452, 260] on td "# SWITCHING CR PLAZA MANDI # SWITCHING CR TRF TUPARDI 008 PLAZA MANDI 185000420…" at bounding box center [393, 269] width 199 height 25
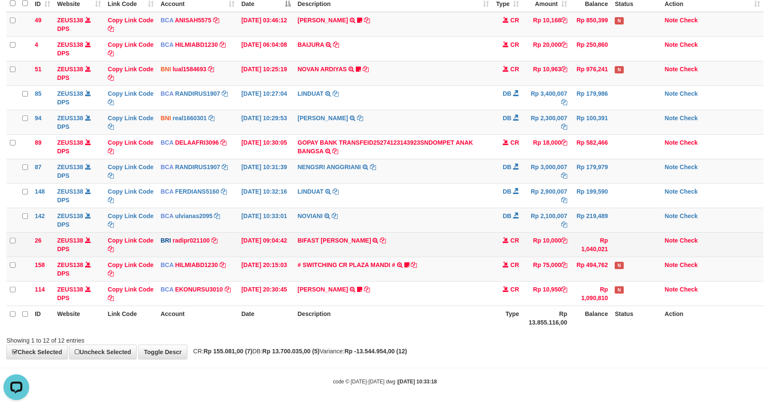
click at [445, 253] on td "BIFAST ERIKA S PAUN TRANSFER NBMB BIFAST ERIKA S PAUN TO REYNALDI ADI PRATAMA" at bounding box center [393, 245] width 199 height 25
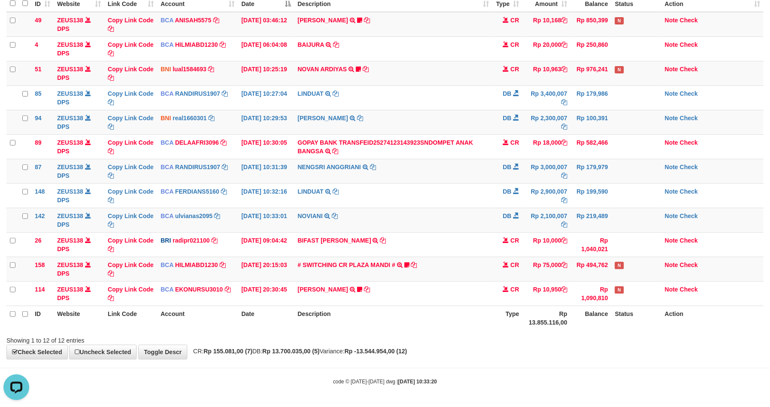
click at [516, 322] on th "Type" at bounding box center [508, 318] width 30 height 25
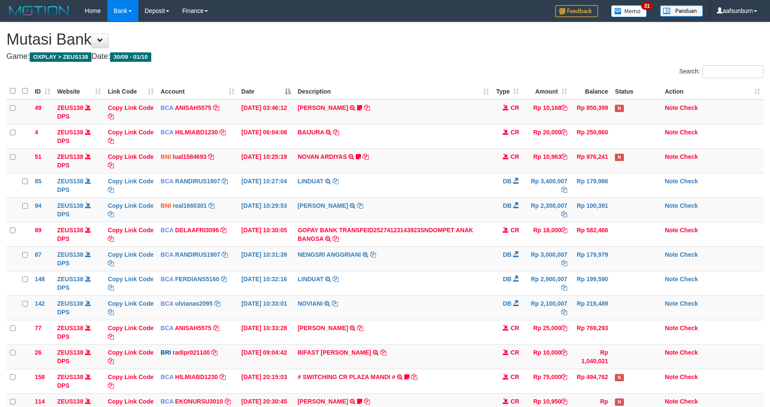
scroll to position [91, 0]
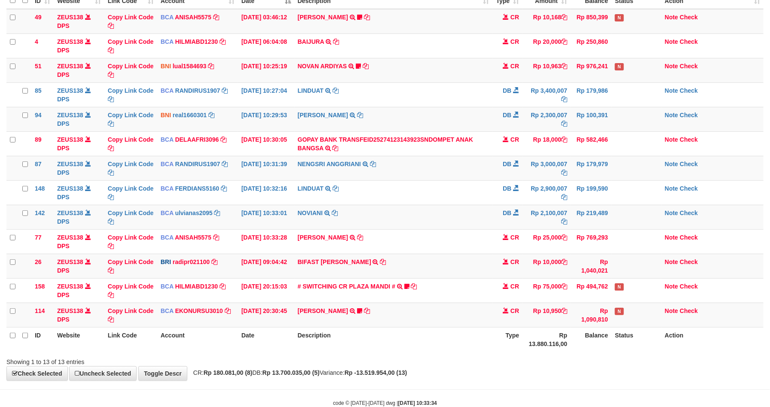
click at [515, 322] on td "CR" at bounding box center [508, 315] width 30 height 25
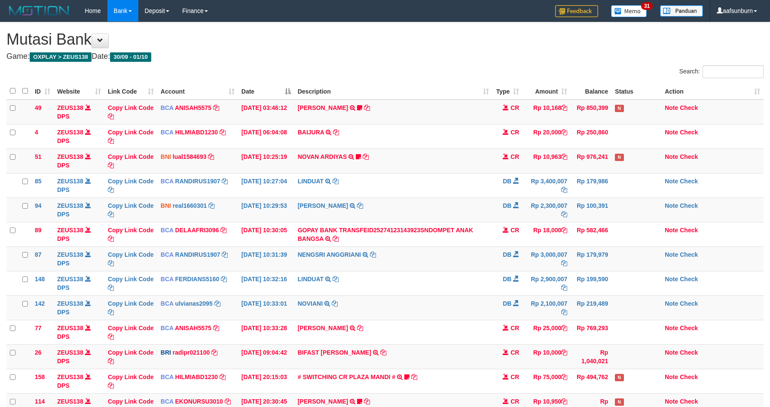
scroll to position [91, 0]
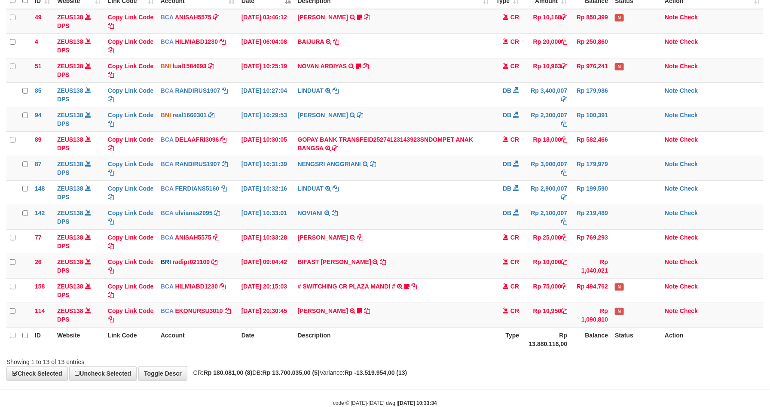
click at [515, 322] on td "CR" at bounding box center [508, 315] width 30 height 25
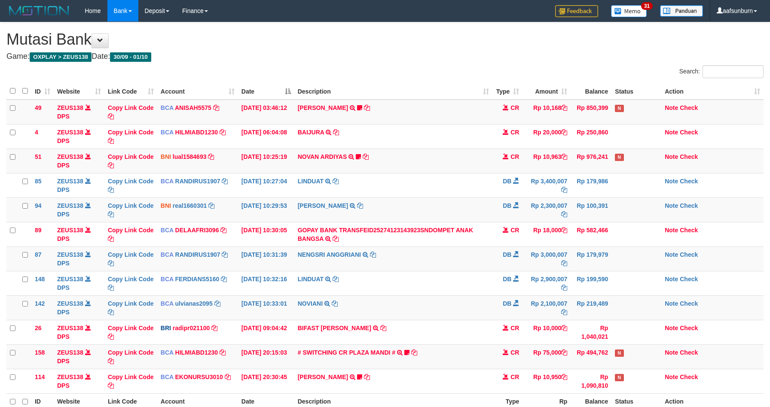
scroll to position [91, 0]
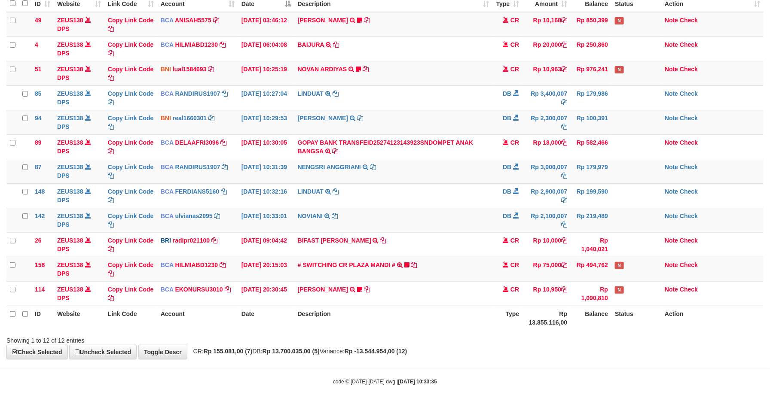
click at [513, 321] on th "Type" at bounding box center [508, 318] width 30 height 25
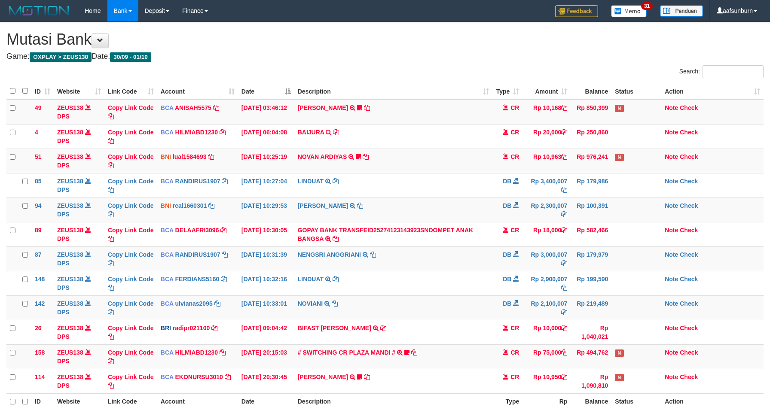
scroll to position [91, 0]
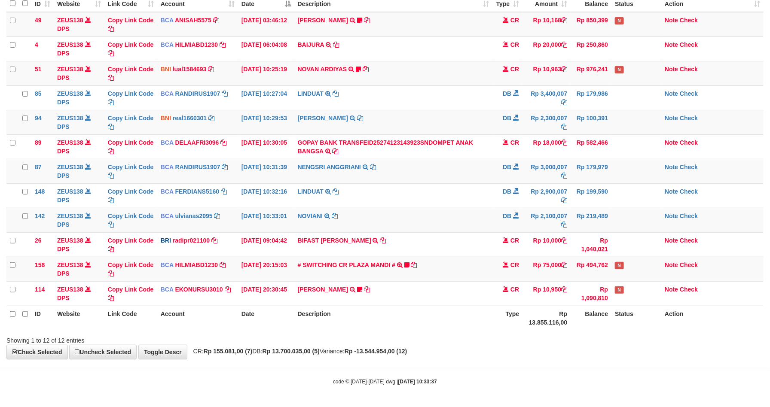
click at [512, 320] on th "Type" at bounding box center [508, 318] width 30 height 25
click at [500, 316] on th "Type" at bounding box center [508, 318] width 30 height 25
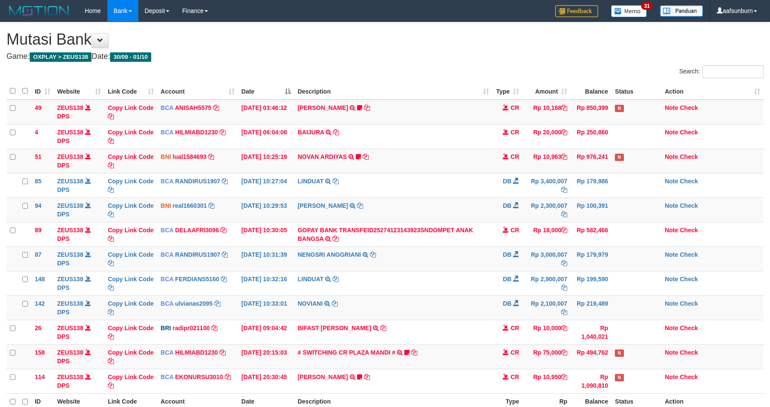
scroll to position [91, 0]
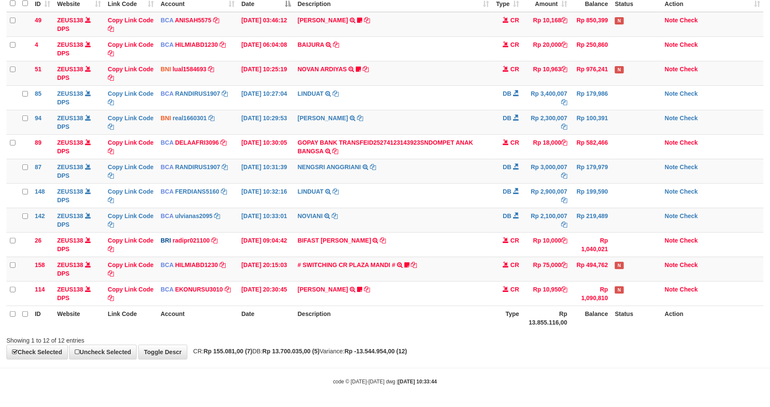
click at [494, 313] on th "Type" at bounding box center [508, 318] width 30 height 25
click at [482, 309] on th "Description" at bounding box center [393, 318] width 199 height 25
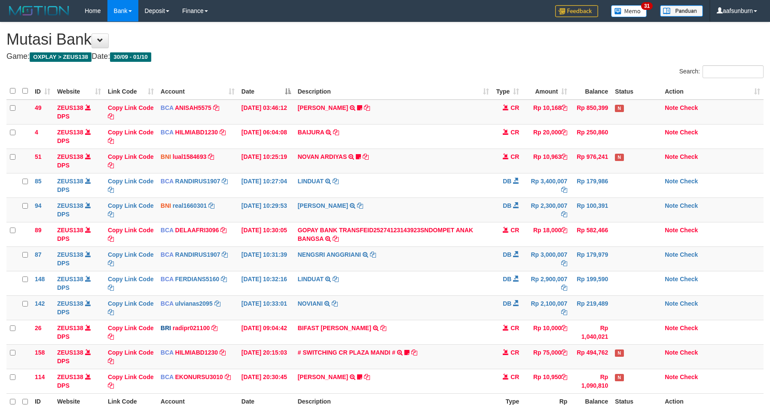
scroll to position [91, 0]
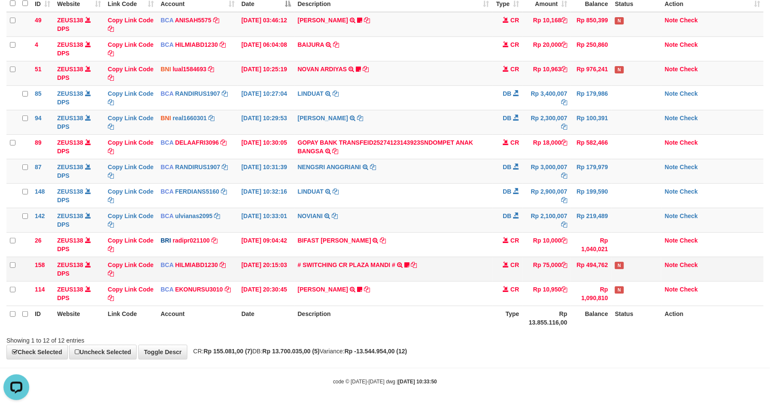
click at [555, 276] on td "Rp 75,000" at bounding box center [547, 269] width 48 height 25
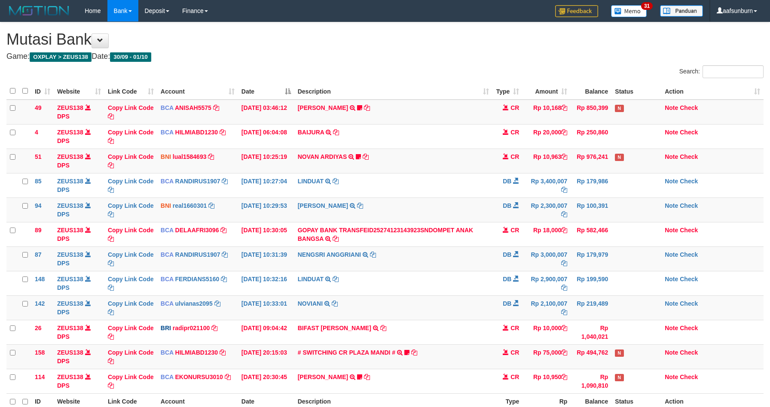
scroll to position [91, 0]
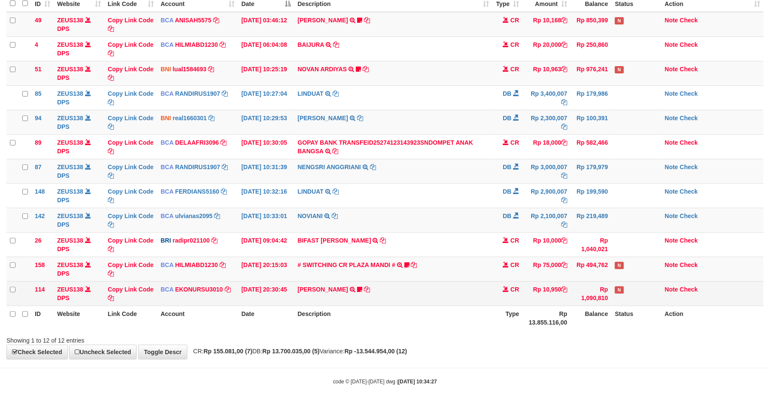
click at [552, 289] on td "Rp 10,950" at bounding box center [547, 294] width 48 height 25
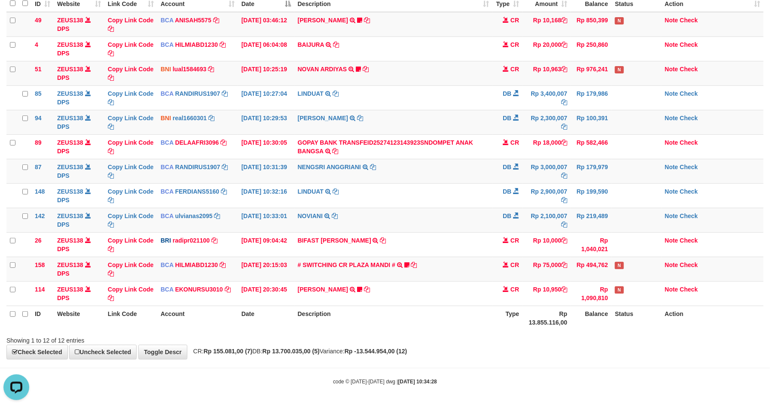
drag, startPoint x: 596, startPoint y: 301, endPoint x: 596, endPoint y: 310, distance: 9.0
click at [596, 302] on td "Rp 1,090,810" at bounding box center [591, 294] width 41 height 25
drag, startPoint x: 487, startPoint y: 214, endPoint x: 779, endPoint y: 294, distance: 303.0
click at [489, 215] on td "NOVIANI TRSF E-BANKING DB 0110/FTSCY/WS95031 2100007.00NOVIANI" at bounding box center [393, 220] width 199 height 25
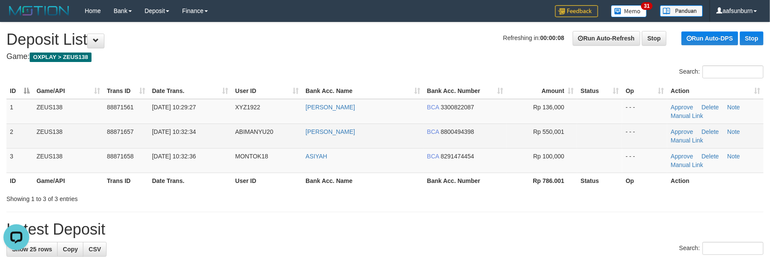
click at [266, 133] on span "ABIMANYU20" at bounding box center [254, 131] width 38 height 7
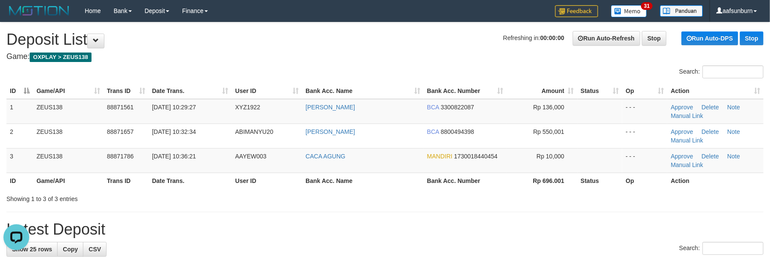
click at [245, 83] on th "User ID" at bounding box center [267, 91] width 70 height 16
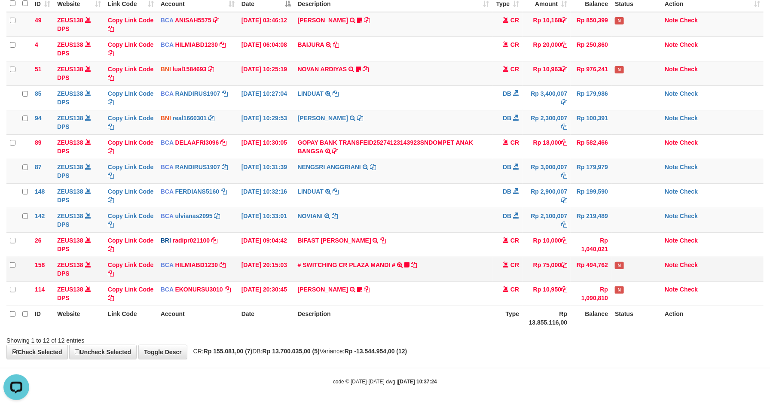
click at [561, 267] on td "Rp 75,000" at bounding box center [547, 269] width 48 height 25
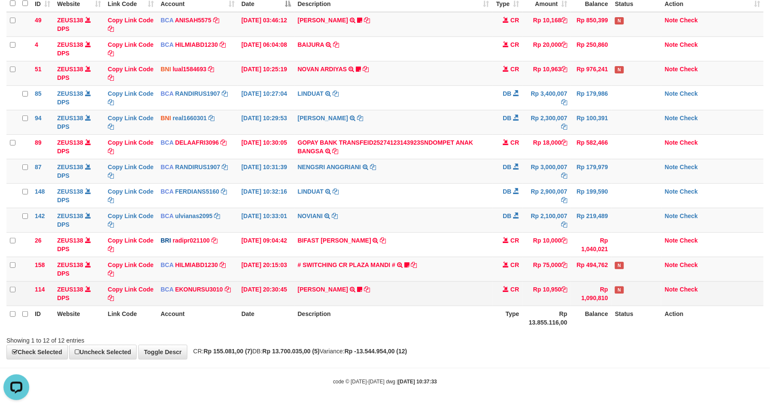
click at [505, 284] on td "CR" at bounding box center [508, 294] width 30 height 25
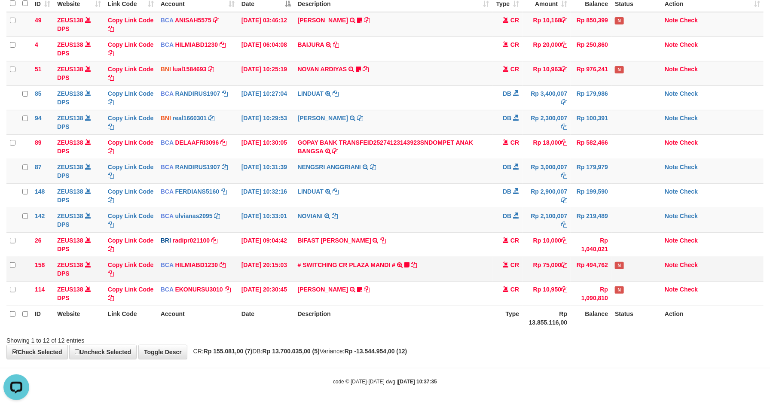
click at [424, 263] on td "# SWITCHING CR PLAZA MANDI # SWITCHING CR TRF TUPARDI 008 PLAZA MANDI 185000420…" at bounding box center [393, 269] width 199 height 25
click at [423, 262] on td "# SWITCHING CR PLAZA MANDI # SWITCHING CR TRF TUPARDI 008 PLAZA MANDI 185000420…" at bounding box center [393, 269] width 199 height 25
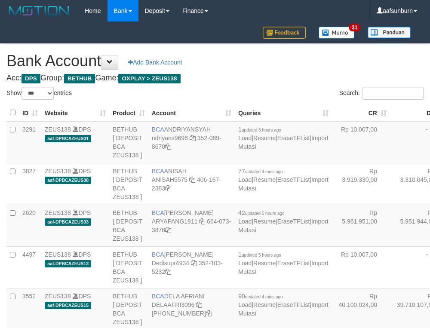
select select "***"
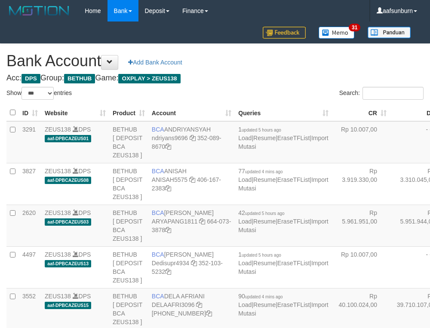
select select "***"
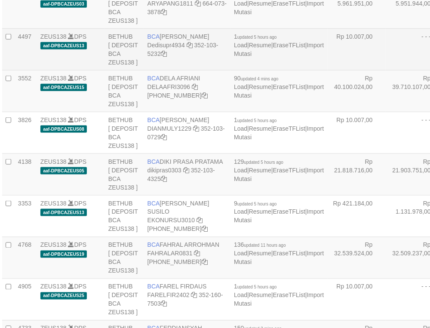
scroll to position [236, 4]
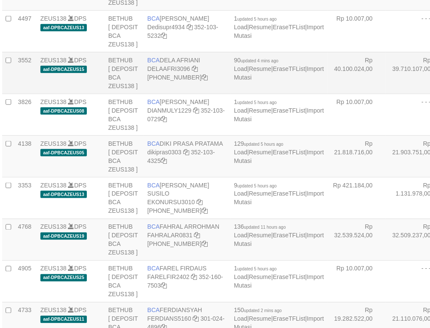
drag, startPoint x: 337, startPoint y: 133, endPoint x: 52, endPoint y: 200, distance: 292.8
click at [386, 52] on td "- - -" at bounding box center [415, 31] width 58 height 42
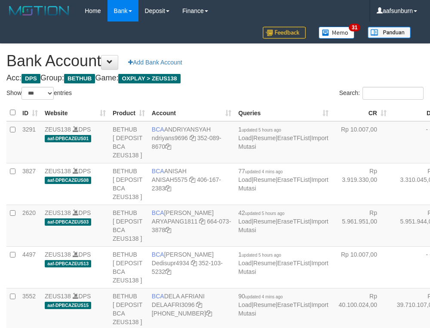
select select "***"
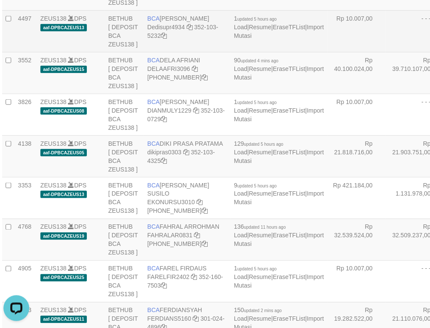
click at [386, 52] on td "- - -" at bounding box center [415, 31] width 58 height 42
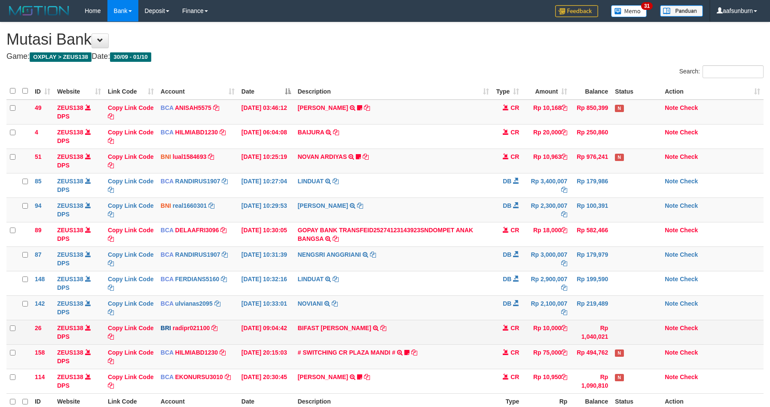
scroll to position [91, 0]
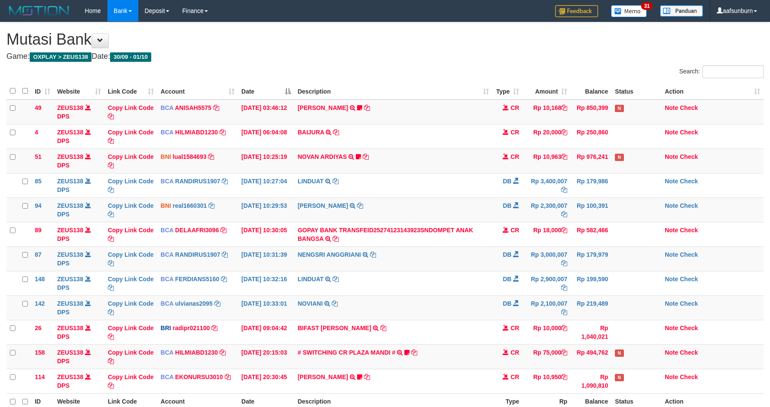
scroll to position [91, 0]
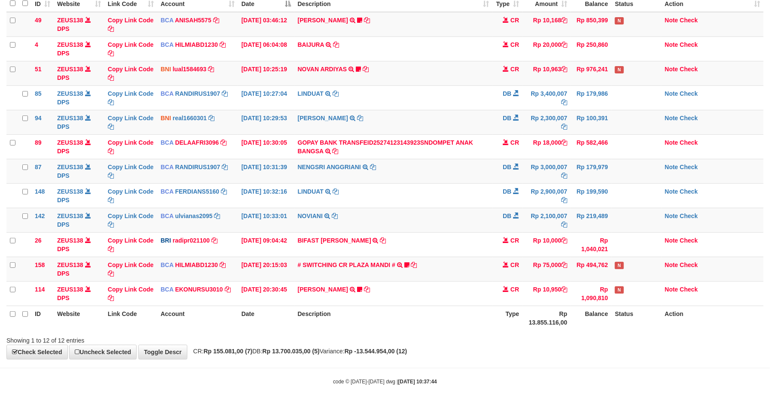
click at [573, 310] on th "Balance" at bounding box center [591, 318] width 41 height 25
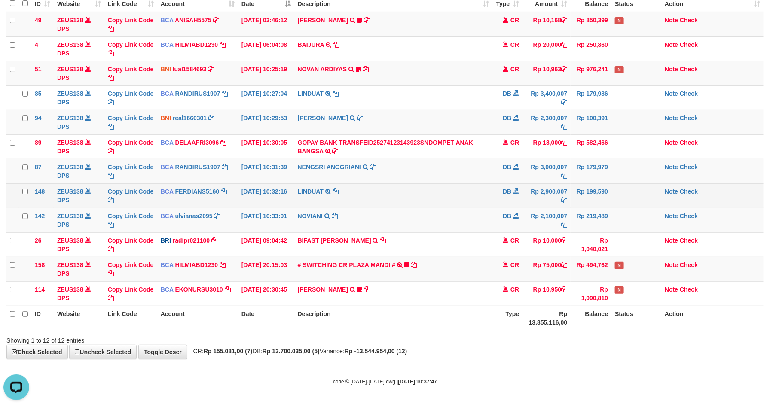
click at [547, 195] on td "Rp 2,900,007" at bounding box center [547, 196] width 48 height 25
drag, startPoint x: 534, startPoint y: 186, endPoint x: 539, endPoint y: 186, distance: 5.2
click at [536, 186] on td "Rp 2,900,007" at bounding box center [547, 196] width 48 height 25
click at [572, 187] on tr "148 ZEUS138 DPS Copy Link Code BCA FERDIANS5160 DPS FERDIANSYAH mutasi_20251001…" at bounding box center [384, 196] width 757 height 25
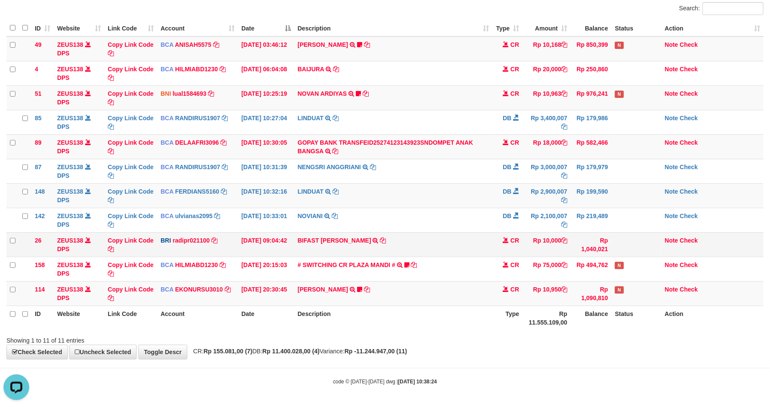
click at [511, 248] on td "CR" at bounding box center [508, 245] width 30 height 25
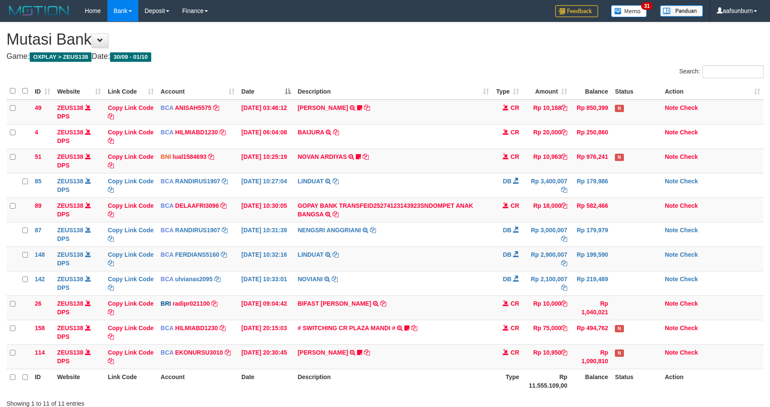
scroll to position [66, 0]
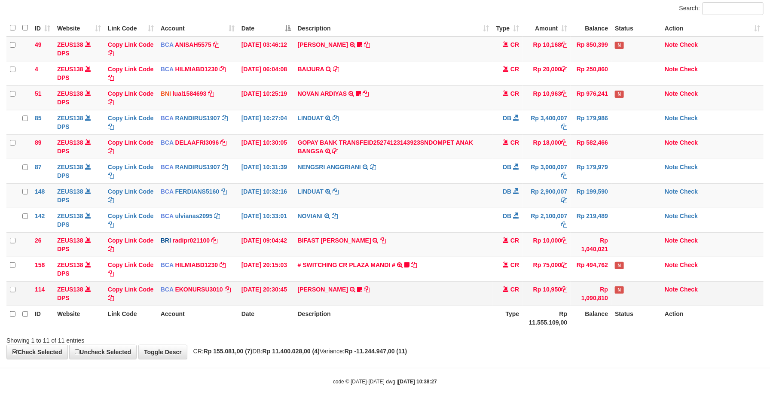
drag, startPoint x: 512, startPoint y: 293, endPoint x: 576, endPoint y: 293, distance: 63.2
click at [512, 293] on td "CR" at bounding box center [508, 294] width 30 height 25
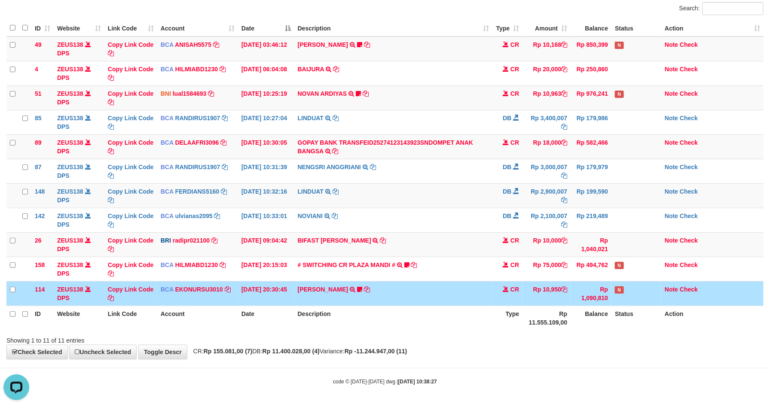
scroll to position [0, 0]
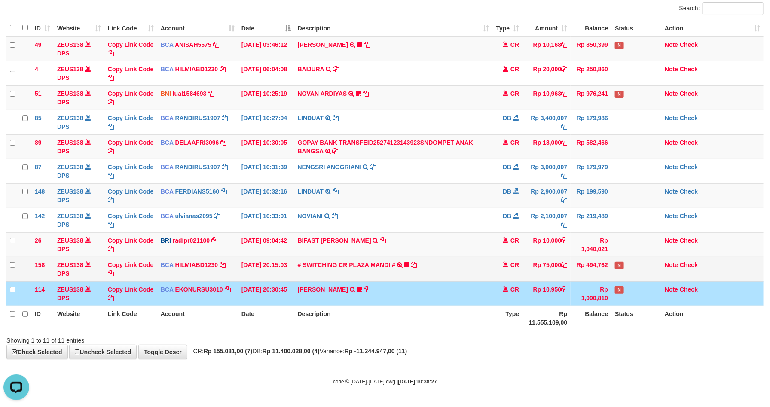
click at [476, 273] on td "# SWITCHING CR PLAZA MANDI # SWITCHING CR TRF TUPARDI 008 PLAZA MANDI 185000420…" at bounding box center [393, 269] width 199 height 25
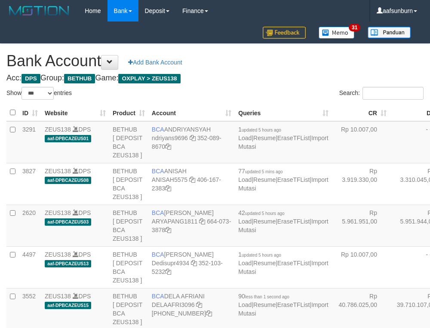
select select "***"
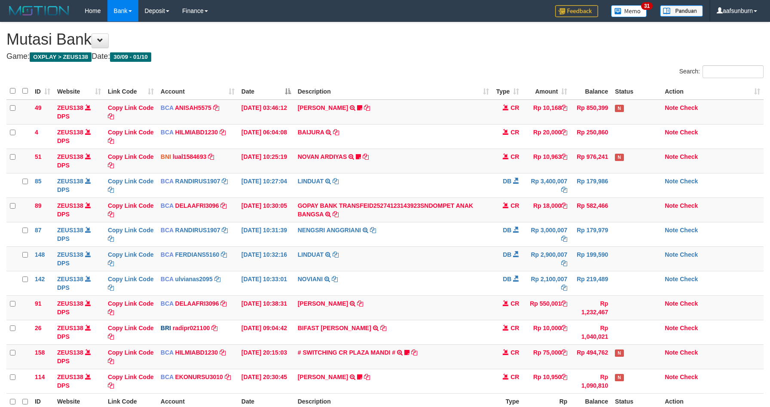
scroll to position [75, 0]
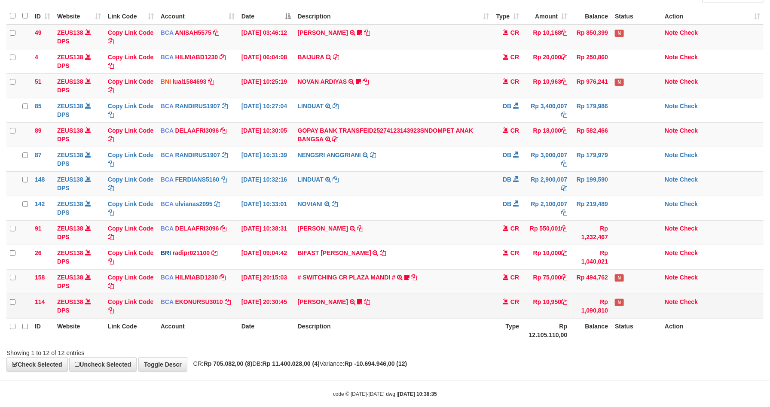
click at [547, 300] on td "Rp 10,950" at bounding box center [547, 306] width 48 height 25
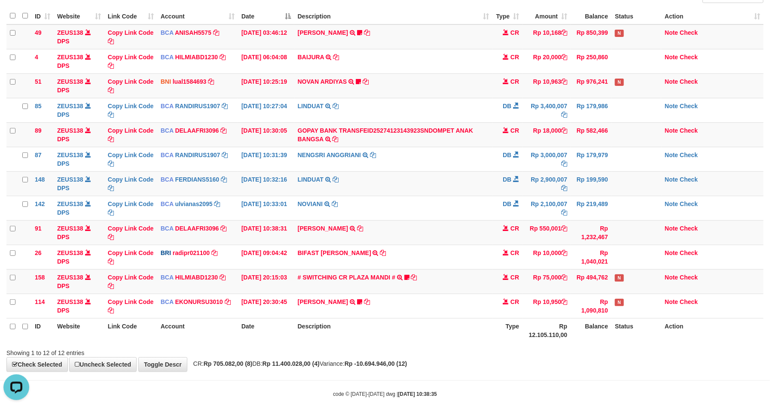
scroll to position [0, 0]
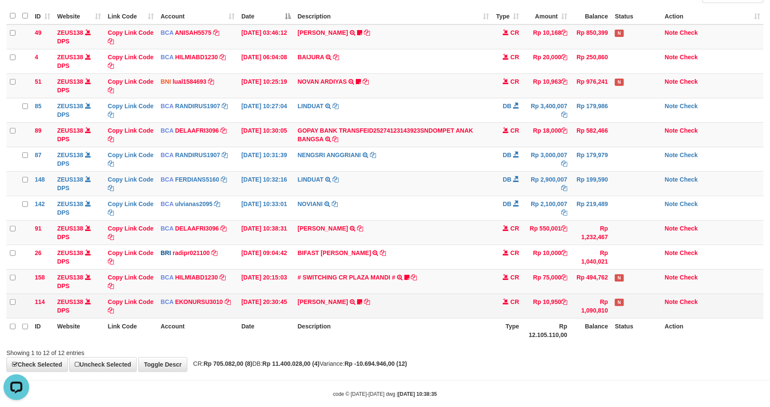
click at [453, 303] on td "AHMAD AGUSTI TRSF E-BANKING CR 3009/FTSCY/WS95051 10950.002025093089200473 TRFD…" at bounding box center [393, 306] width 199 height 25
click at [452, 303] on td "AHMAD AGUSTI TRSF E-BANKING CR 3009/FTSCY/WS95051 10950.002025093089200473 TRFD…" at bounding box center [393, 306] width 199 height 25
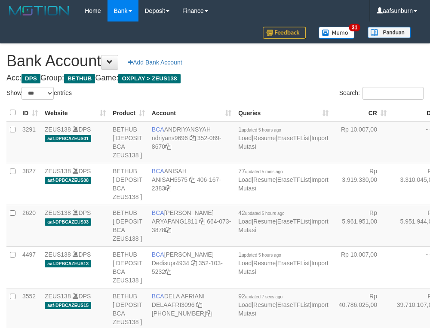
select select "***"
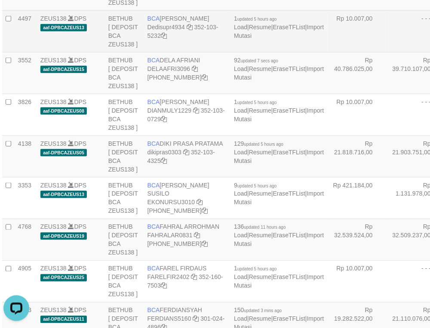
click at [386, 52] on td "- - -" at bounding box center [415, 31] width 58 height 42
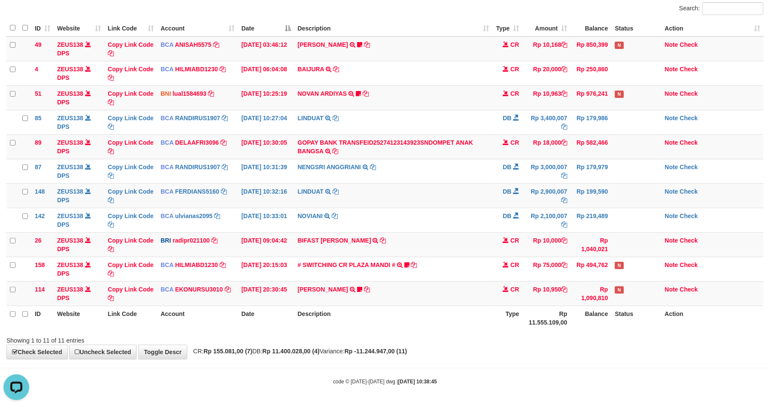
click at [528, 314] on th "Rp 11.555.109,00" at bounding box center [547, 318] width 48 height 25
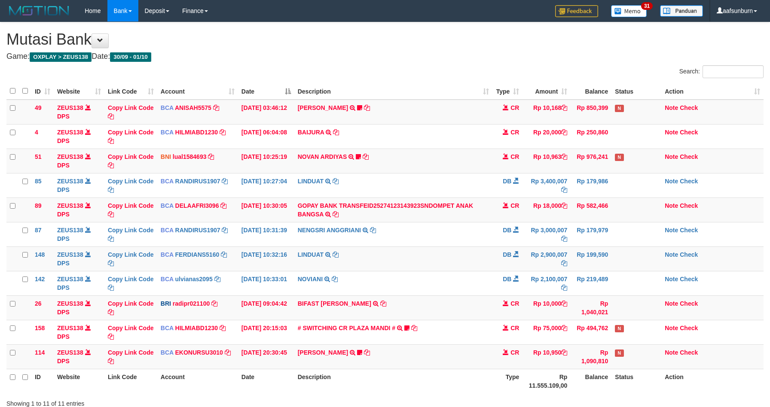
scroll to position [66, 0]
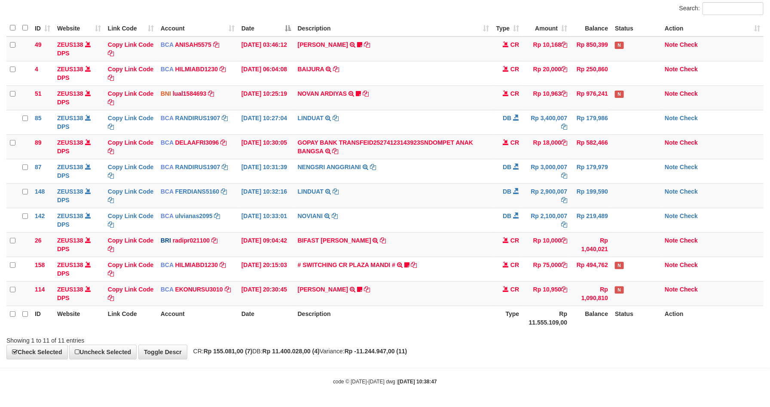
drag, startPoint x: 0, startPoint y: 0, endPoint x: 506, endPoint y: 311, distance: 594.0
click at [509, 312] on th "Type" at bounding box center [508, 318] width 30 height 25
click at [543, 329] on th "Rp 11.555.109,00" at bounding box center [547, 318] width 48 height 25
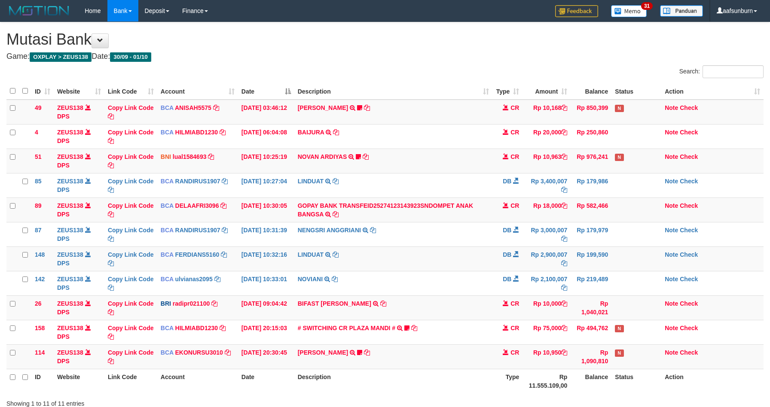
scroll to position [66, 0]
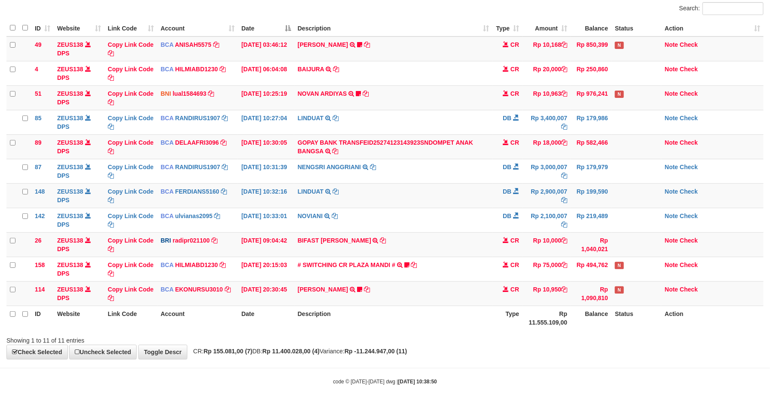
click at [524, 334] on div "Showing 1 to 11 of 11 entries" at bounding box center [385, 339] width 770 height 12
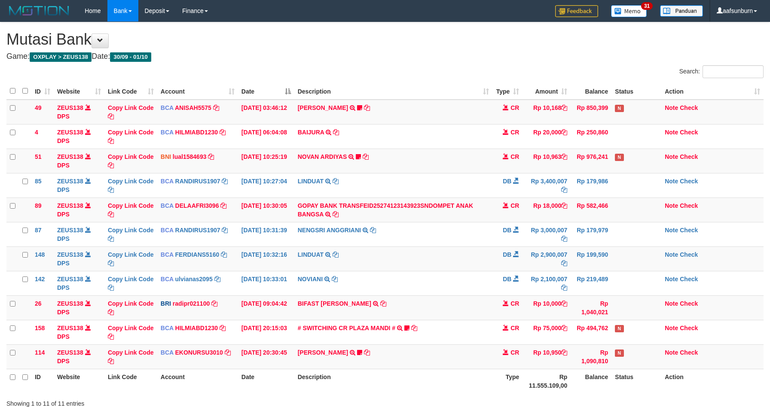
scroll to position [66, 0]
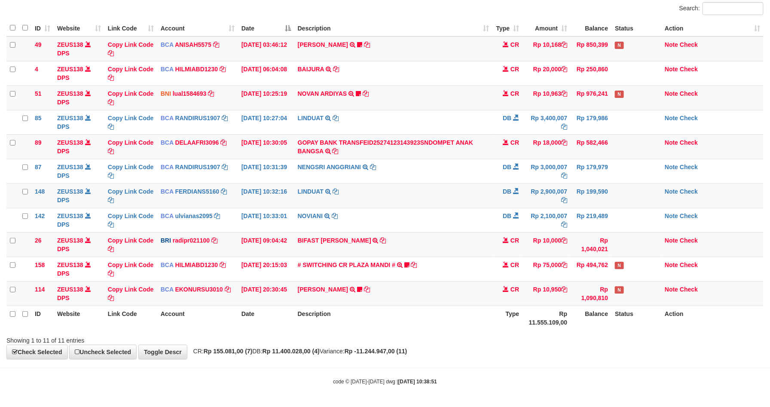
click at [520, 333] on div "Showing 1 to 11 of 11 entries" at bounding box center [385, 339] width 770 height 12
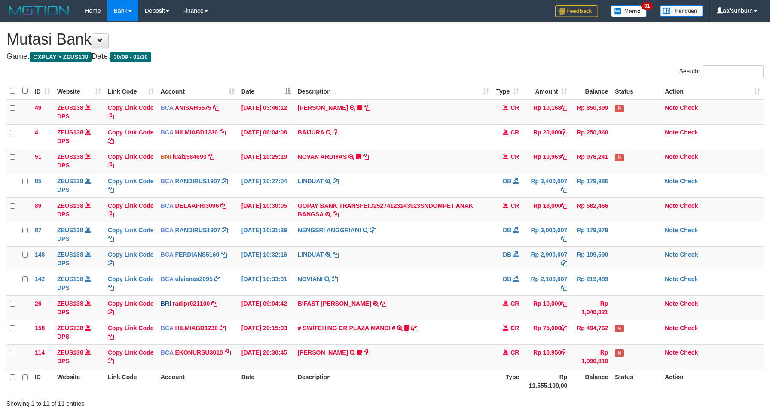
scroll to position [66, 0]
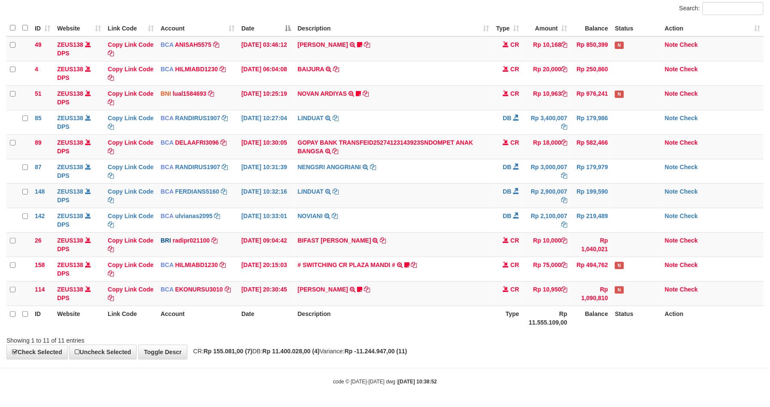
click at [512, 328] on th "Type" at bounding box center [508, 318] width 30 height 25
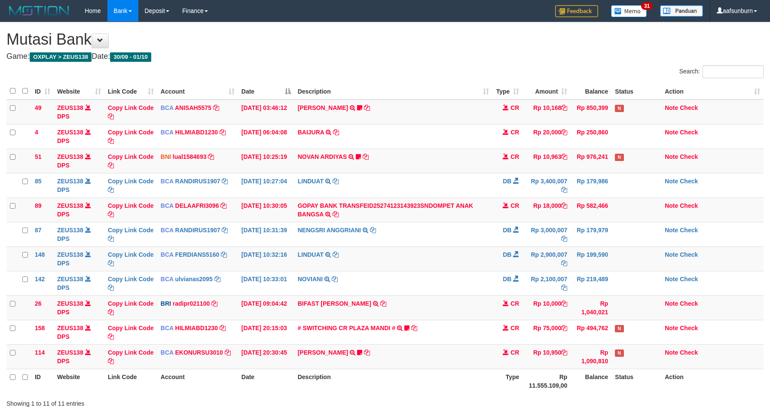
scroll to position [66, 0]
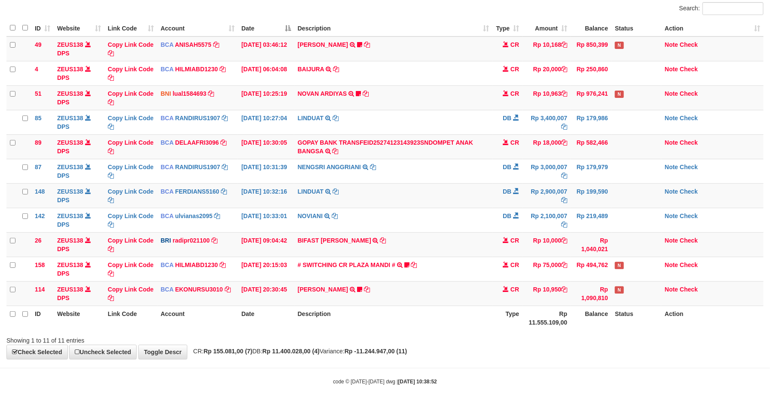
drag, startPoint x: 496, startPoint y: 331, endPoint x: 490, endPoint y: 332, distance: 6.5
click at [490, 332] on div "Search: ID Website Link Code Account Date Description Type Amount Balance Statu…" at bounding box center [384, 173] width 757 height 343
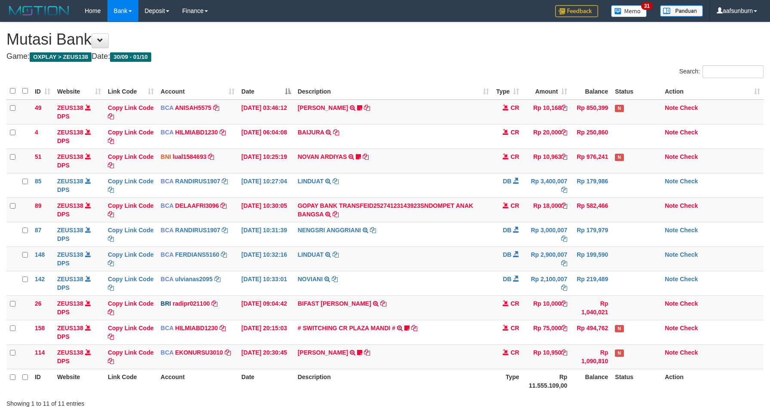
scroll to position [66, 0]
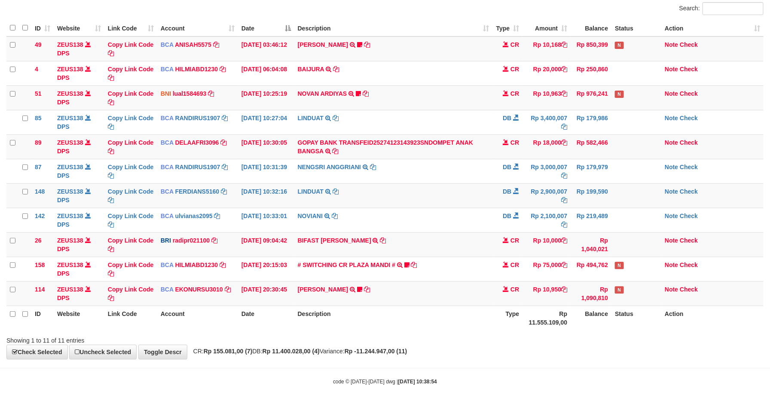
drag, startPoint x: 0, startPoint y: 0, endPoint x: 476, endPoint y: 330, distance: 579.5
click at [485, 333] on div at bounding box center [545, 333] width 449 height 0
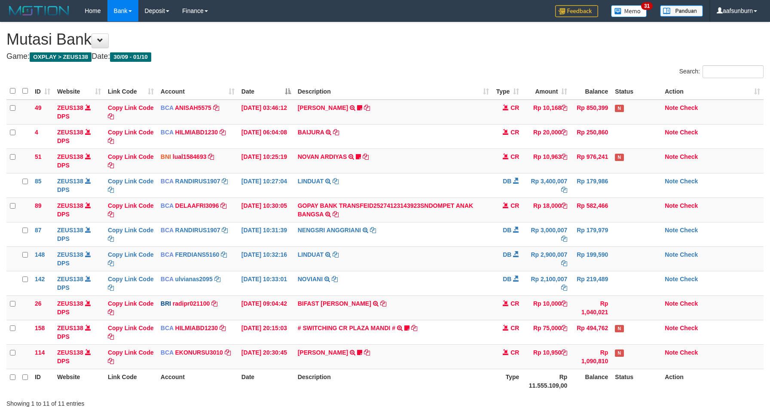
scroll to position [66, 0]
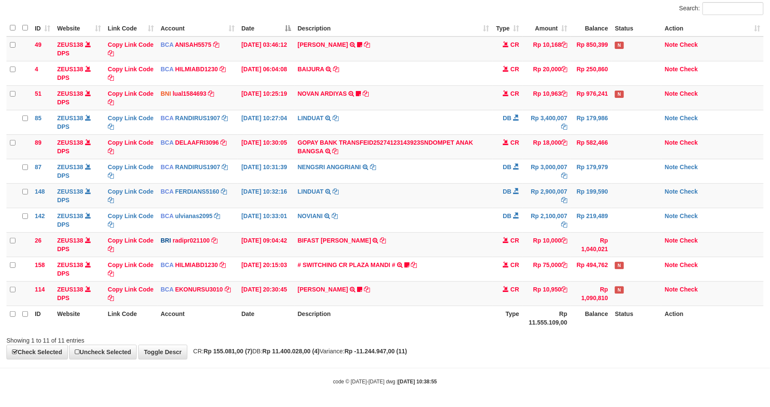
drag, startPoint x: 447, startPoint y: 307, endPoint x: 469, endPoint y: 309, distance: 22.0
click at [450, 307] on th "Description" at bounding box center [393, 318] width 199 height 25
click at [570, 282] on td "Rp 10,950" at bounding box center [547, 294] width 48 height 25
click at [536, 331] on div "ID Website Link Code Account Date Description Type Amount Balance Status Action…" at bounding box center [385, 175] width 770 height 316
click at [622, 355] on div "**********" at bounding box center [385, 159] width 770 height 400
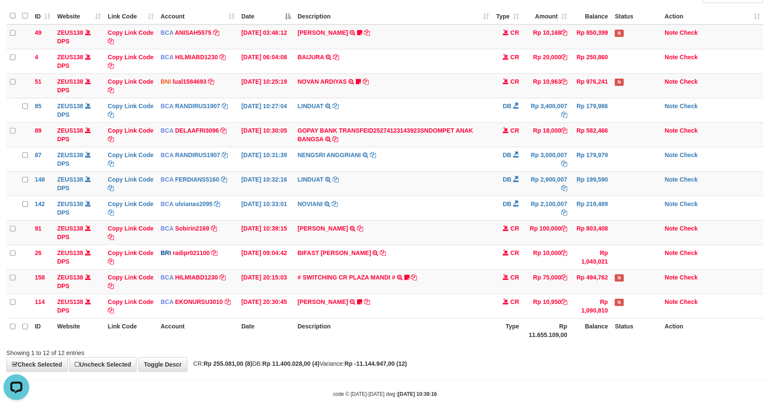
click at [577, 334] on th "Balance" at bounding box center [591, 331] width 41 height 25
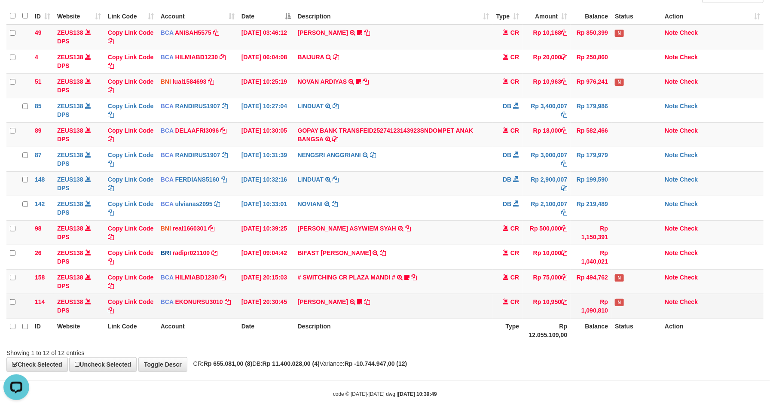
click at [566, 316] on td "Rp 10,950" at bounding box center [547, 306] width 48 height 25
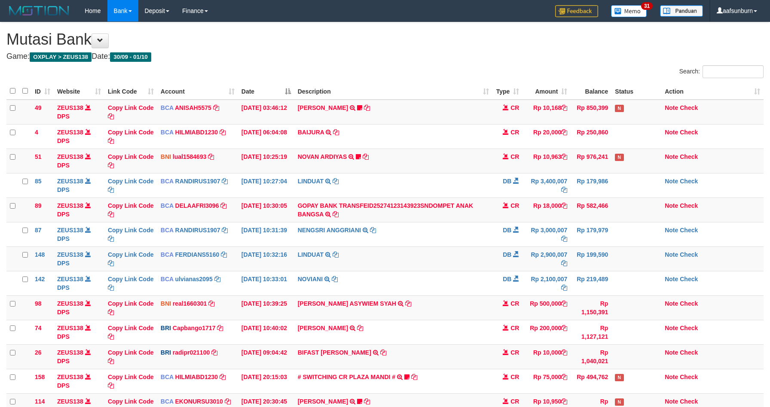
scroll to position [111, 0]
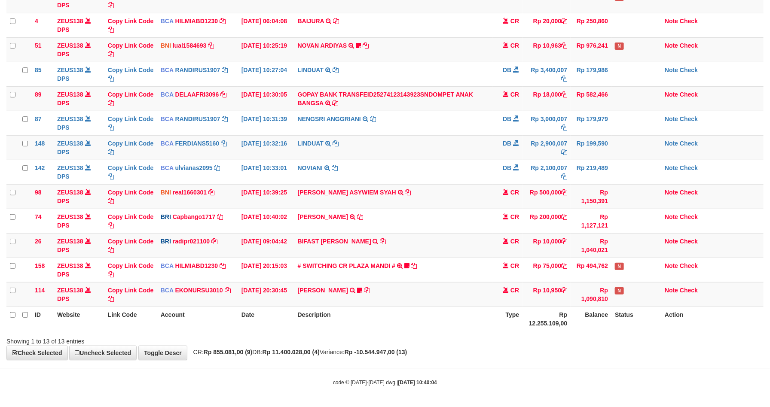
click at [559, 310] on th "Rp 12.255.109,00" at bounding box center [547, 319] width 48 height 25
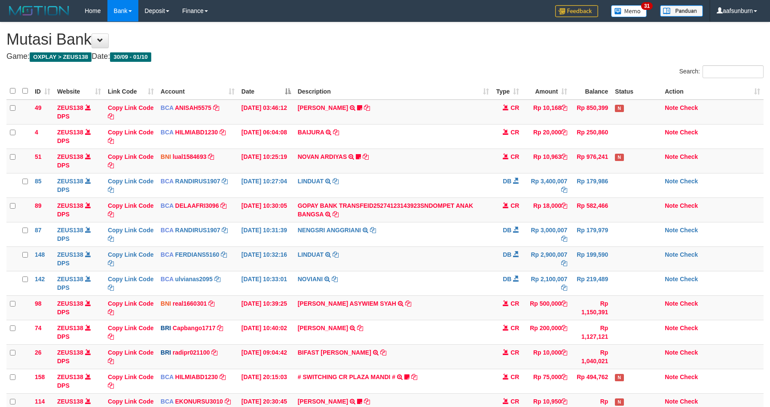
scroll to position [111, 0]
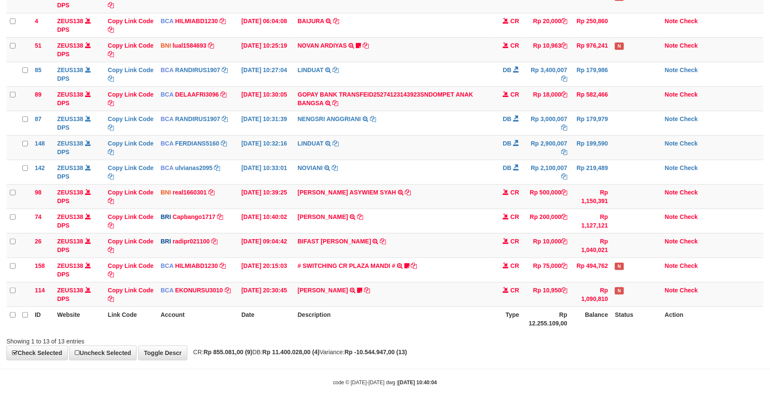
click at [518, 317] on th "Type" at bounding box center [508, 319] width 30 height 25
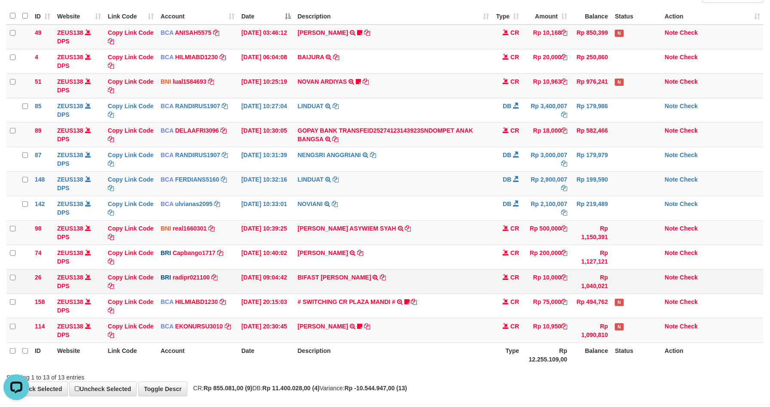
click at [519, 291] on td "CR" at bounding box center [508, 282] width 30 height 25
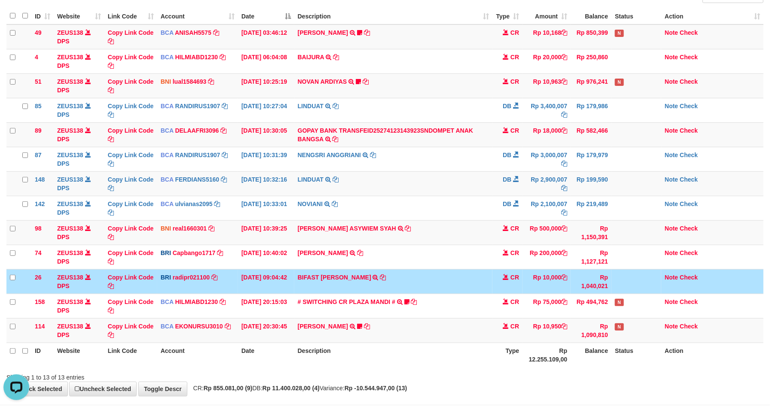
click at [519, 291] on td "CR" at bounding box center [508, 282] width 30 height 25
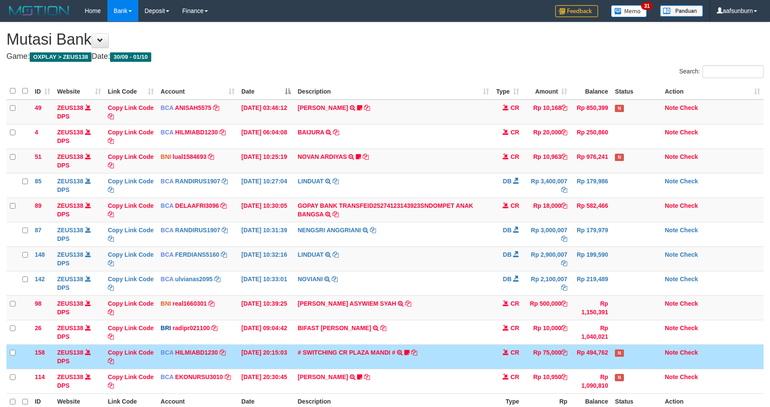
scroll to position [75, 0]
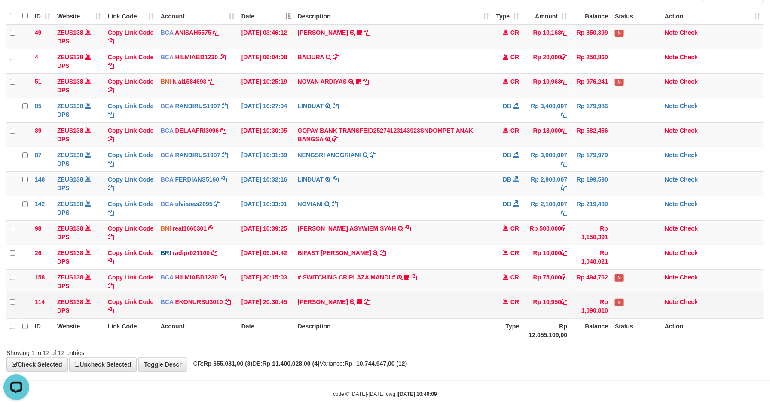
click at [733, 312] on td "Note Check" at bounding box center [713, 306] width 102 height 25
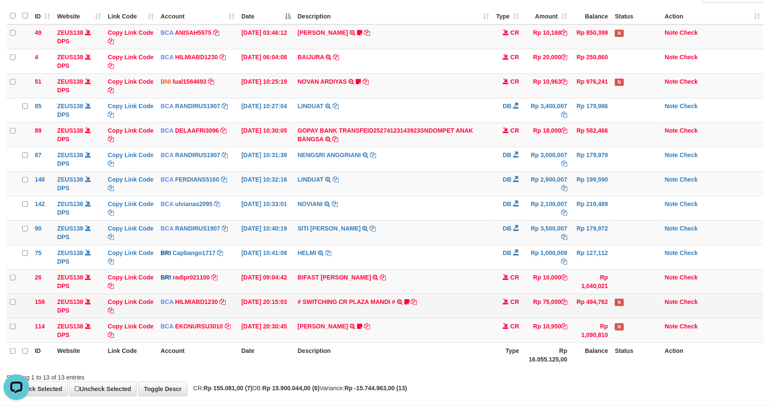
drag, startPoint x: 456, startPoint y: 297, endPoint x: 517, endPoint y: 306, distance: 61.3
click at [458, 297] on td "# SWITCHING CR PLAZA MANDI # SWITCHING CR TRF TUPARDI 008 PLAZA MANDI 185000420…" at bounding box center [393, 306] width 199 height 25
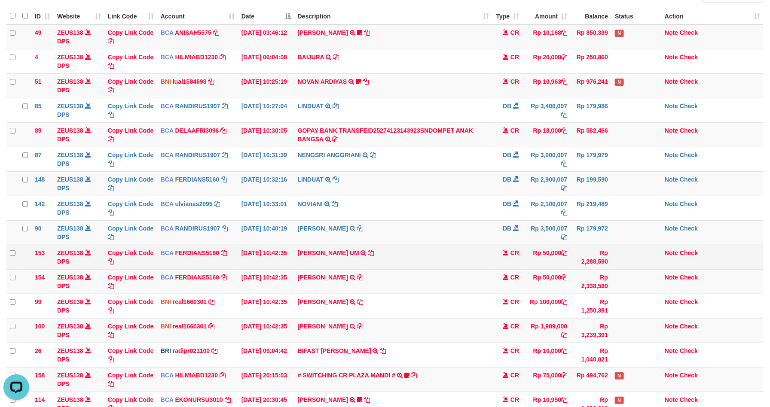
click at [660, 259] on td at bounding box center [637, 257] width 50 height 25
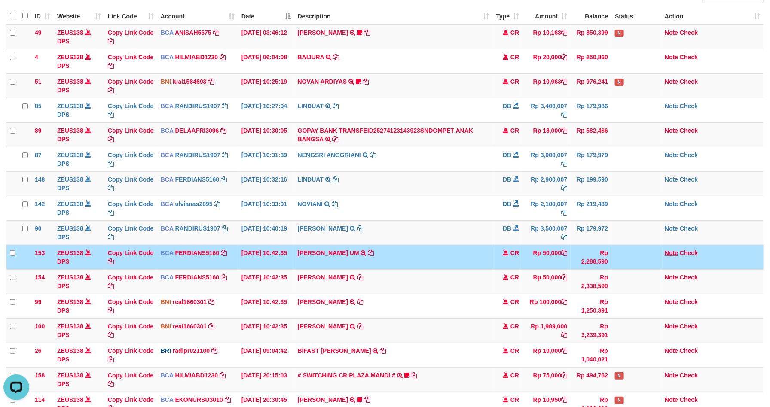
drag, startPoint x: 659, startPoint y: 257, endPoint x: 668, endPoint y: 256, distance: 9.5
click at [658, 257] on td at bounding box center [637, 257] width 50 height 25
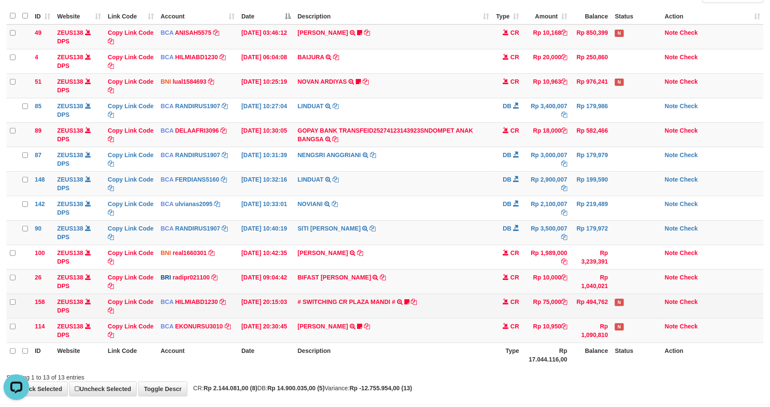
click at [619, 315] on td "N" at bounding box center [637, 306] width 50 height 25
